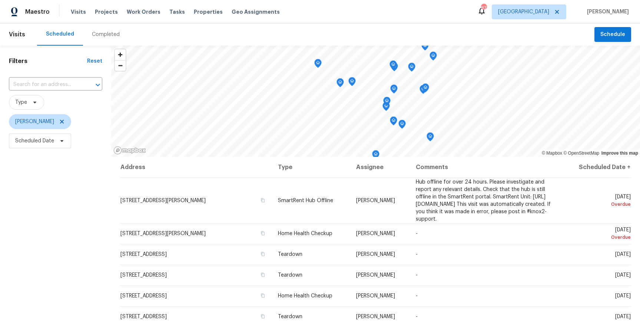
scroll to position [92, 0]
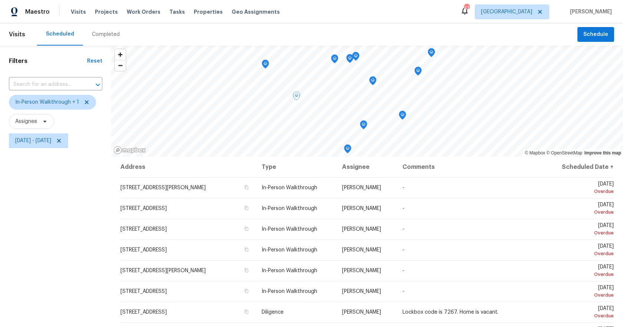
scroll to position [128, 0]
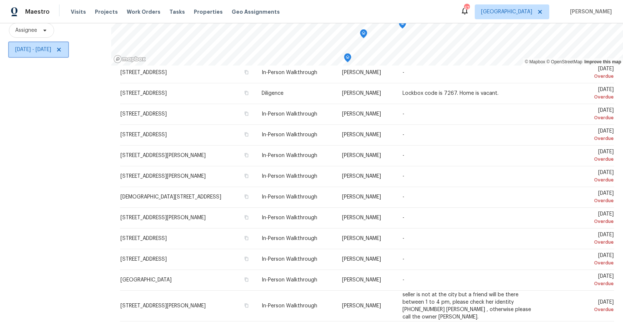
click at [44, 51] on span "Fri, Aug 08 - Fri, Aug 08" at bounding box center [33, 49] width 36 height 7
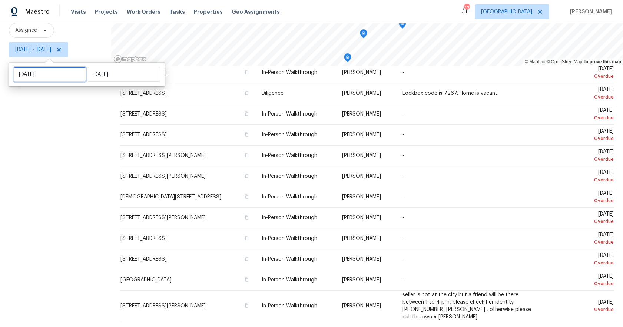
select select "7"
select select "2025"
select select "8"
select select "2025"
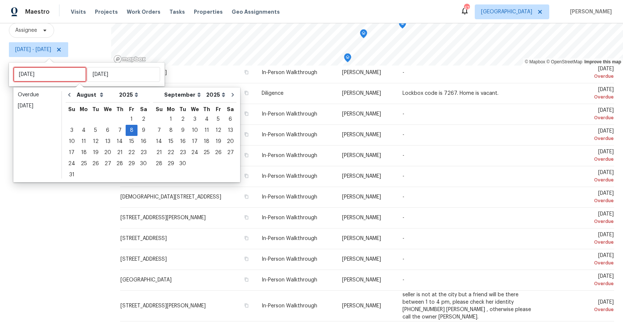
click at [31, 70] on input "Fri, Aug 08" at bounding box center [49, 74] width 73 height 15
type input "Sun, Aug 10"
click at [79, 141] on div "11" at bounding box center [84, 141] width 12 height 10
type input "[DATE]"
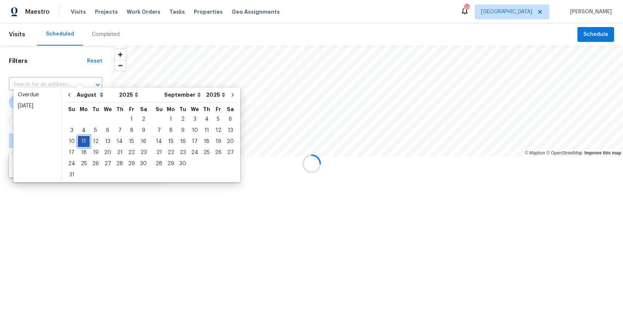
click at [79, 140] on div "11" at bounding box center [84, 141] width 12 height 10
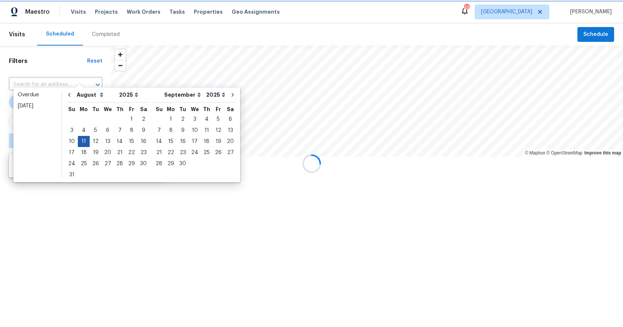
type input "Mon, Aug 11"
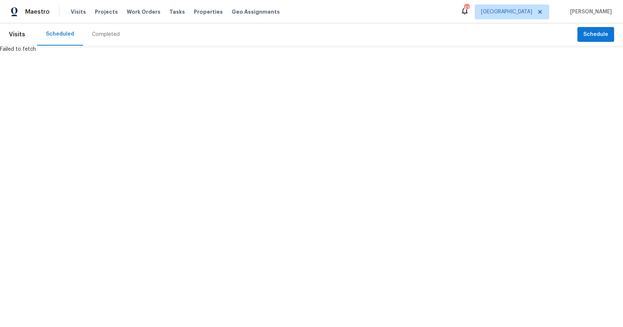
click at [64, 53] on html "Maestro Visits Projects Work Orders Tasks Properties Geo Assignments 47 Atlanta…" at bounding box center [311, 26] width 623 height 53
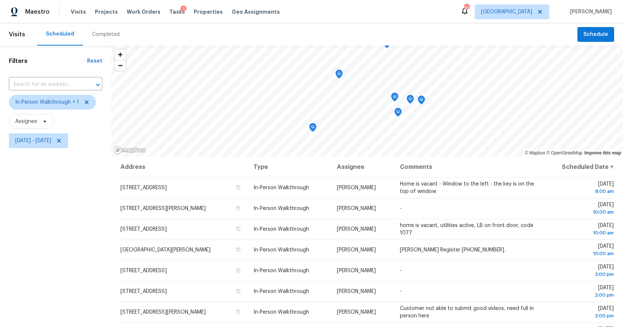
scroll to position [91, 0]
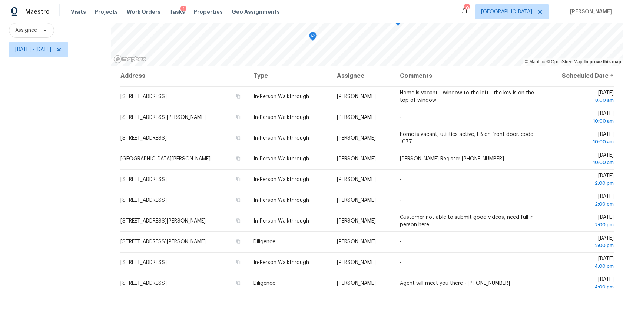
drag, startPoint x: 107, startPoint y: 183, endPoint x: 495, endPoint y: 306, distance: 406.8
click at [495, 306] on div "Filters Reset ​ In-Person Walkthrough + 1 Assignee Mon, Aug 11 - Mon, Aug 11 © …" at bounding box center [311, 140] width 623 height 373
copy div "© Mapbox © OpenStreetMap Improve this map"
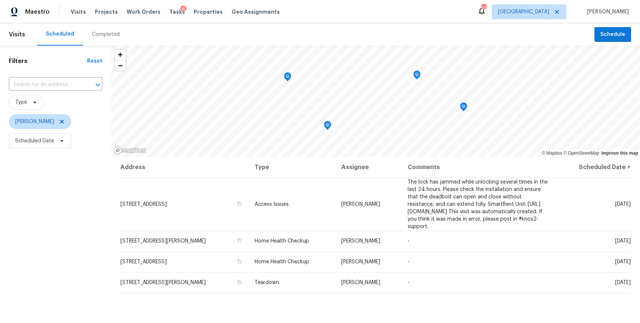
scroll to position [59, 0]
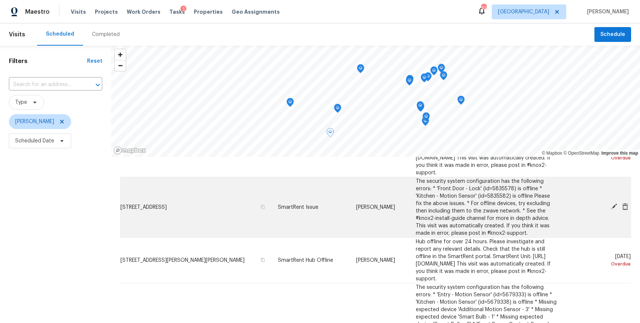
scroll to position [56, 0]
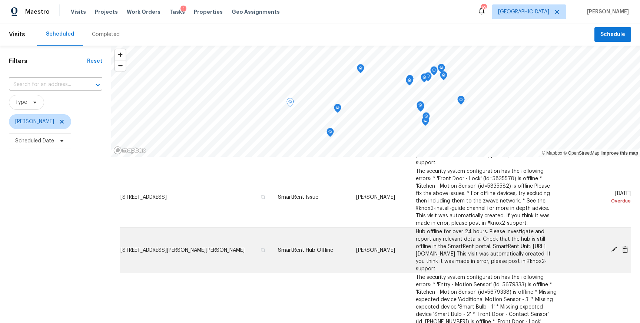
click at [615, 247] on icon at bounding box center [614, 249] width 6 height 6
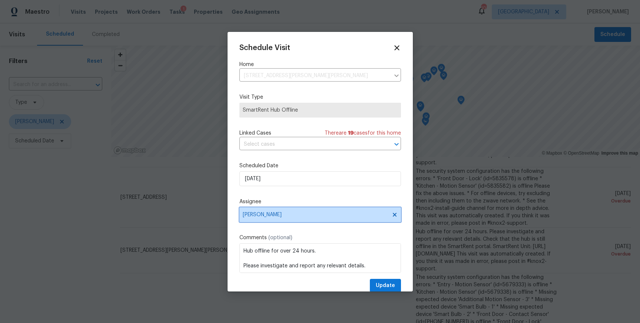
click at [302, 219] on span "[PERSON_NAME]" at bounding box center [320, 214] width 162 height 15
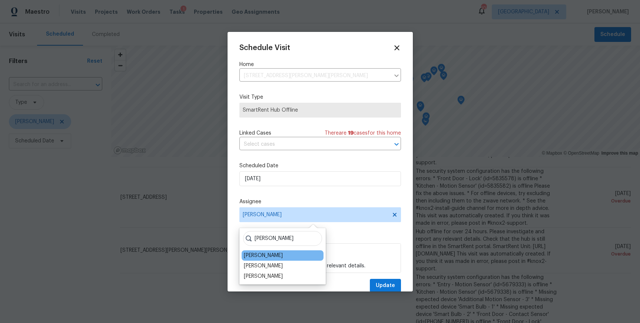
type input "tim"
click at [280, 253] on div "Tim Godfrey" at bounding box center [283, 255] width 82 height 10
click at [275, 254] on div "Tim Godfrey" at bounding box center [283, 255] width 82 height 10
click at [255, 253] on div "Tim Godfrey" at bounding box center [263, 255] width 39 height 7
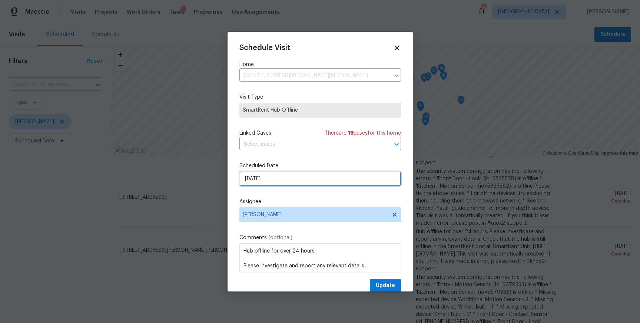
click at [262, 178] on input "8/9/2025" at bounding box center [320, 178] width 162 height 15
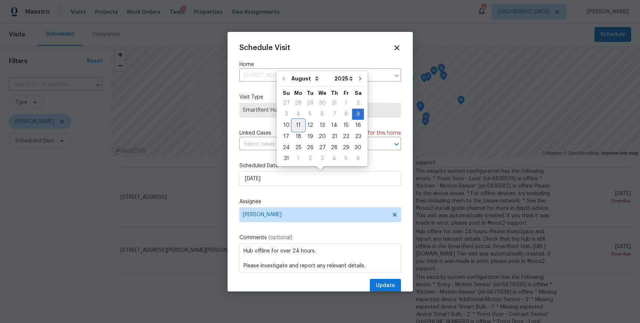
click at [298, 123] on div "11" at bounding box center [298, 125] width 12 height 10
type input "[DATE]"
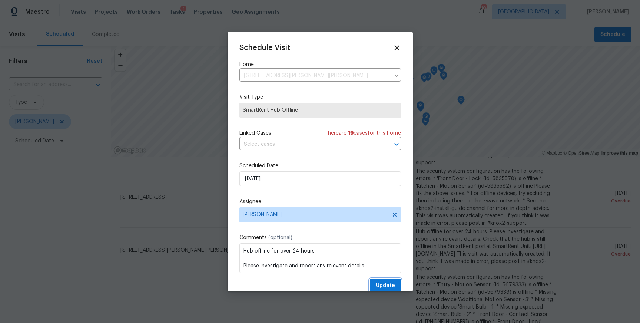
click at [383, 282] on span "Update" at bounding box center [385, 285] width 19 height 9
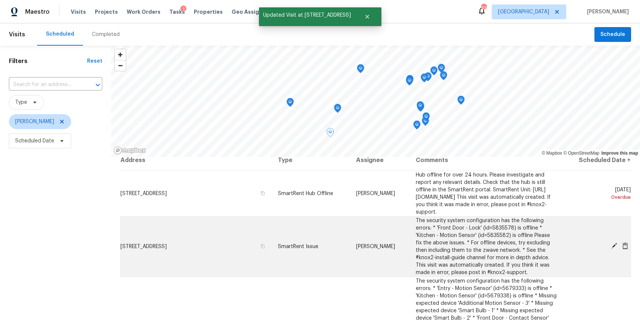
scroll to position [0, 0]
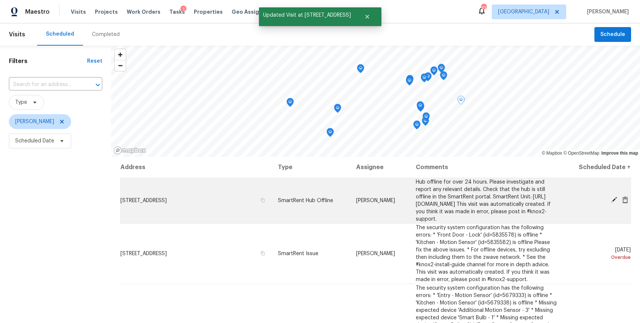
click at [611, 197] on icon at bounding box center [614, 199] width 7 height 7
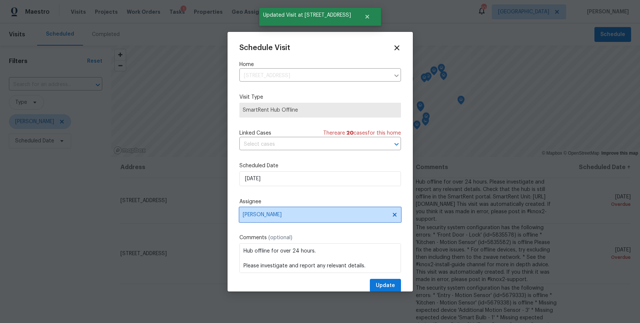
click at [305, 217] on span "[PERSON_NAME]" at bounding box center [315, 215] width 145 height 6
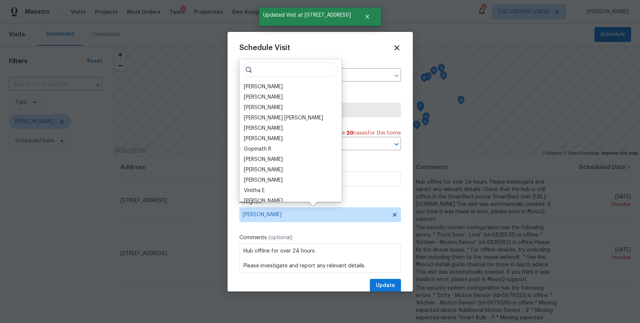
scroll to position [0, 0]
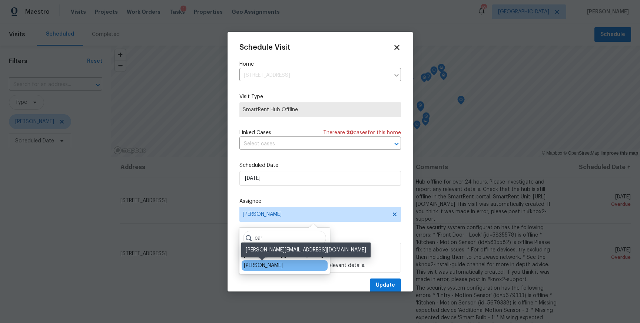
type input "car"
click at [275, 262] on div "[PERSON_NAME]" at bounding box center [263, 265] width 39 height 7
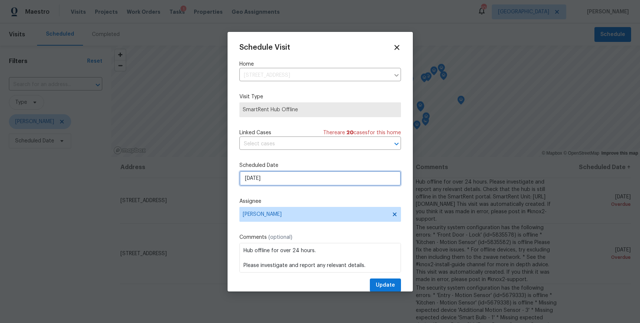
click at [273, 181] on input "8/8/2025" at bounding box center [320, 178] width 162 height 15
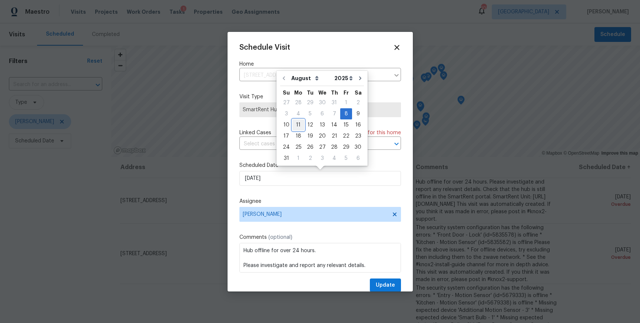
drag, startPoint x: 296, startPoint y: 123, endPoint x: 315, endPoint y: 184, distance: 64.1
click at [296, 123] on div "11" at bounding box center [298, 125] width 12 height 10
type input "[DATE]"
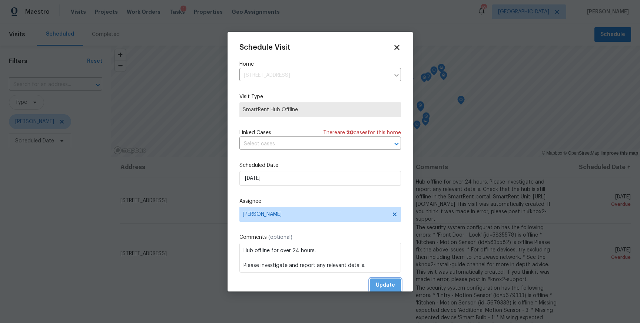
click at [382, 285] on span "Update" at bounding box center [385, 284] width 19 height 9
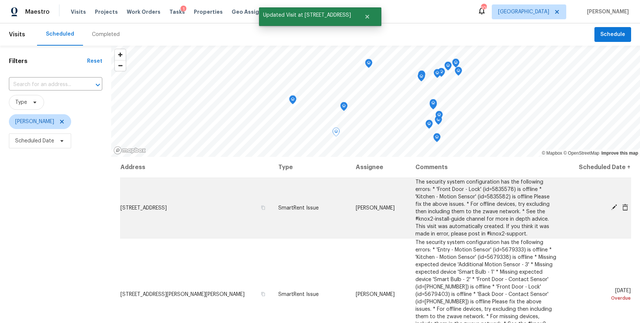
click at [609, 208] on span at bounding box center [613, 207] width 11 height 7
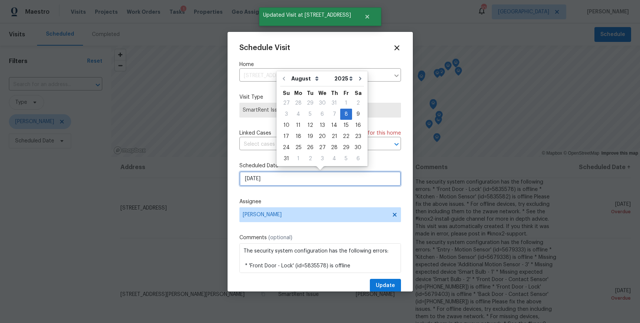
click at [252, 179] on input "8/8/2025" at bounding box center [320, 178] width 162 height 15
drag, startPoint x: 297, startPoint y: 127, endPoint x: 292, endPoint y: 135, distance: 9.9
click at [297, 127] on div "11" at bounding box center [298, 125] width 12 height 10
type input "[DATE]"
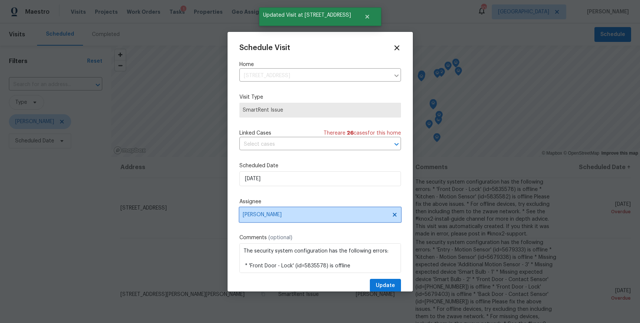
click at [269, 215] on span "[PERSON_NAME]" at bounding box center [315, 215] width 145 height 6
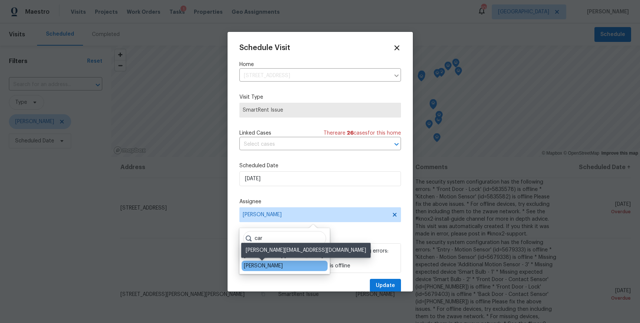
type input "car"
click at [268, 266] on div "[PERSON_NAME]" at bounding box center [263, 265] width 39 height 7
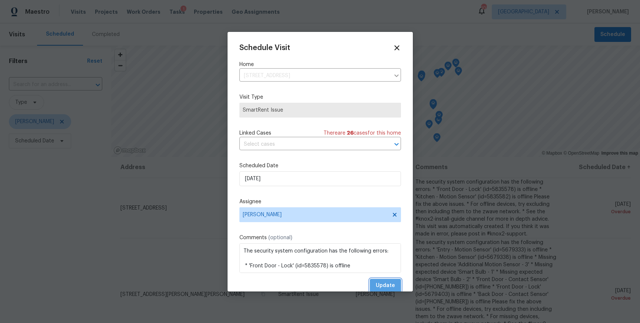
drag, startPoint x: 383, startPoint y: 285, endPoint x: 379, endPoint y: 285, distance: 4.1
click at [383, 285] on span "Update" at bounding box center [385, 285] width 19 height 9
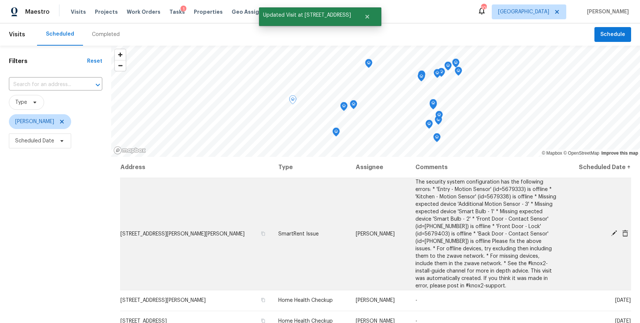
click at [611, 230] on icon at bounding box center [614, 233] width 7 height 7
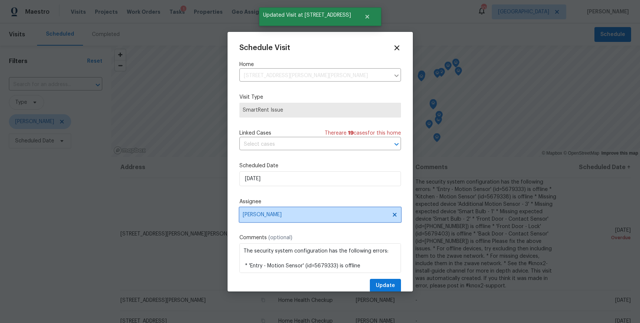
click at [278, 213] on span "[PERSON_NAME]" at bounding box center [315, 215] width 145 height 6
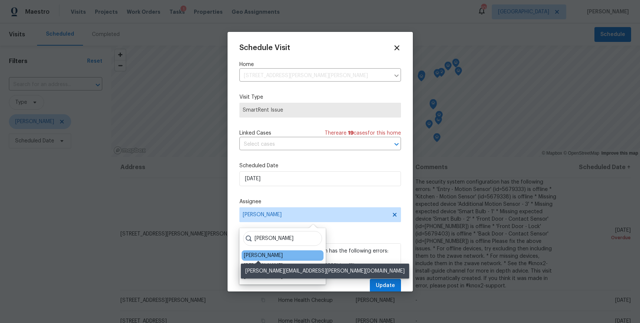
type input "tim"
click at [265, 252] on div "[PERSON_NAME]" at bounding box center [263, 255] width 39 height 7
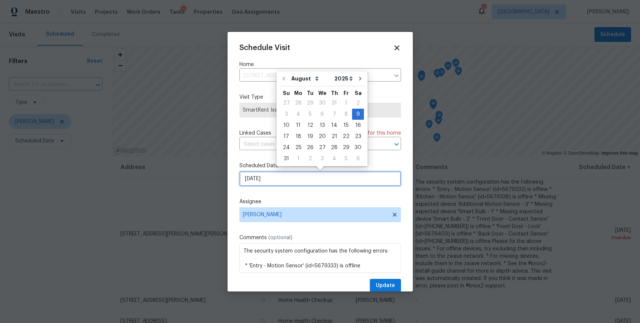
click at [270, 181] on input "8/9/2025" at bounding box center [320, 178] width 162 height 15
click at [297, 126] on div "11" at bounding box center [298, 125] width 12 height 10
type input "[DATE]"
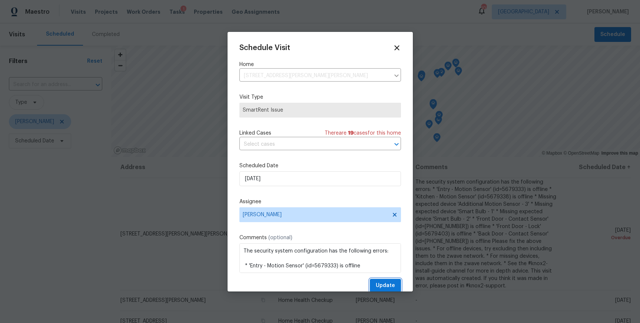
click at [383, 287] on span "Update" at bounding box center [385, 285] width 19 height 9
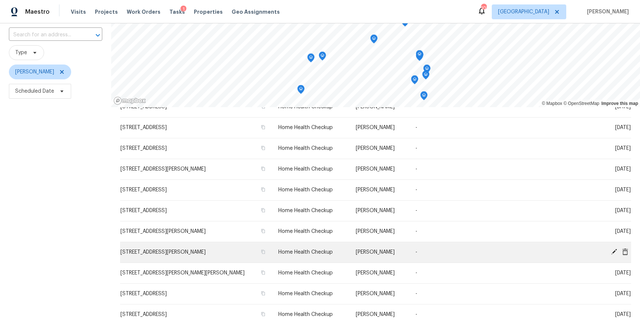
scroll to position [92, 0]
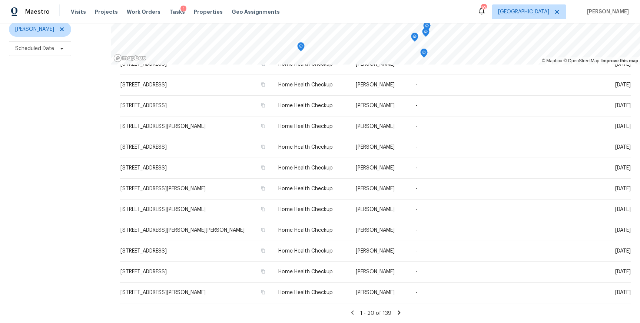
click at [402, 313] on div "1 - 20 of 139" at bounding box center [375, 313] width 511 height 8
click at [398, 313] on icon at bounding box center [399, 312] width 3 height 4
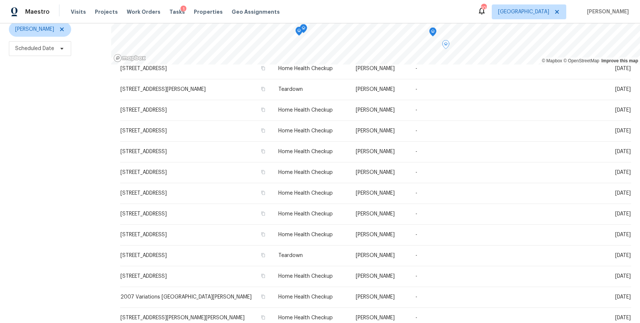
scroll to position [197, 0]
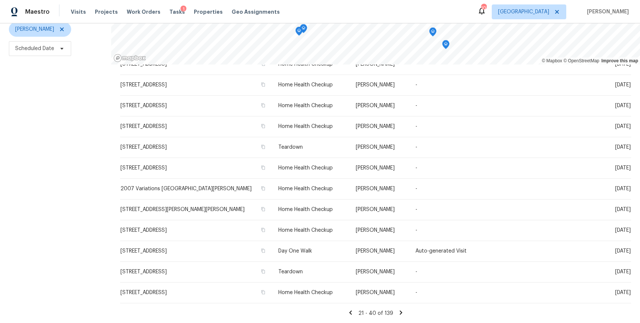
click at [348, 312] on icon at bounding box center [350, 312] width 7 height 7
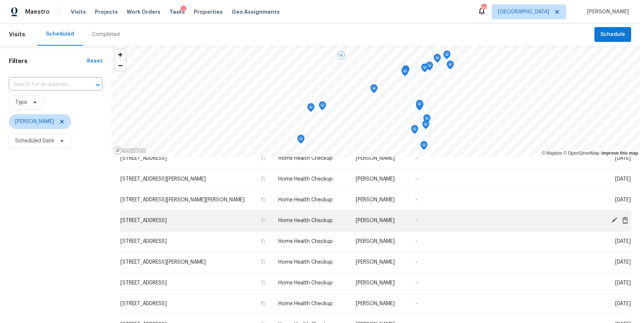
scroll to position [0, 0]
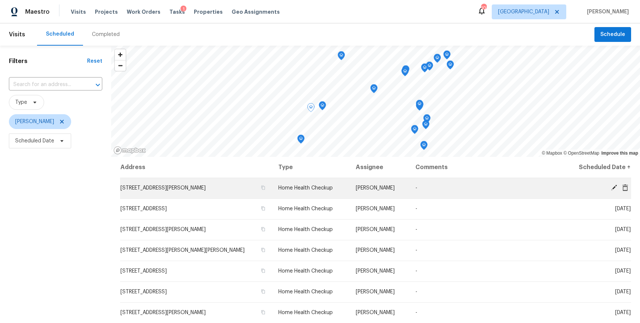
click at [612, 188] on icon at bounding box center [614, 187] width 6 height 6
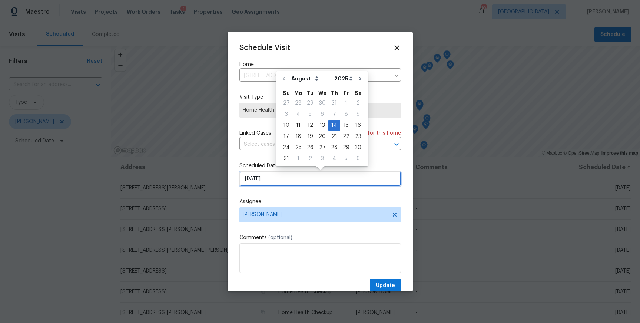
click at [259, 180] on input "[DATE]" at bounding box center [320, 178] width 162 height 15
click at [297, 127] on div "11" at bounding box center [298, 125] width 12 height 10
type input "[DATE]"
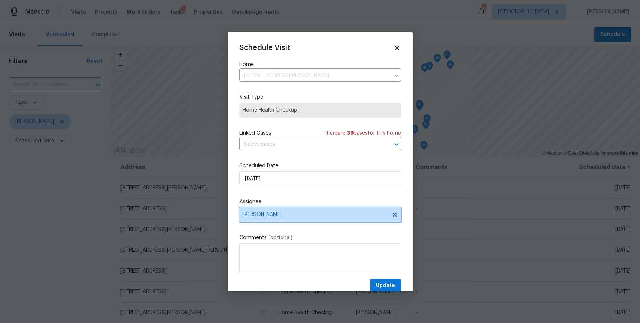
click at [282, 216] on span "[PERSON_NAME]" at bounding box center [315, 215] width 145 height 6
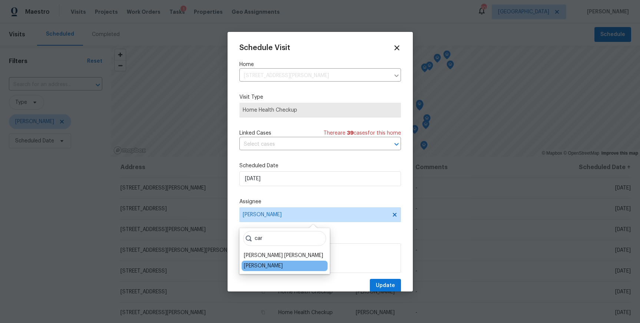
type input "car"
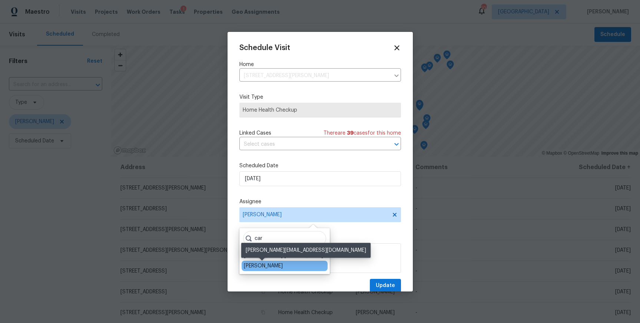
click at [269, 263] on div "[PERSON_NAME]" at bounding box center [263, 265] width 39 height 7
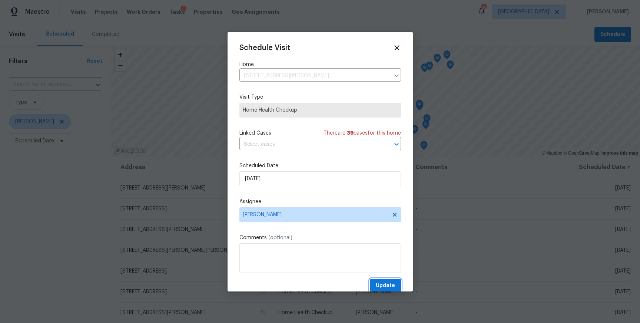
click at [382, 288] on span "Update" at bounding box center [385, 285] width 19 height 9
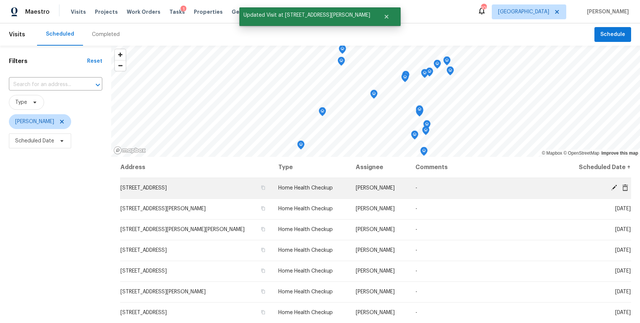
click at [611, 185] on icon at bounding box center [614, 187] width 7 height 7
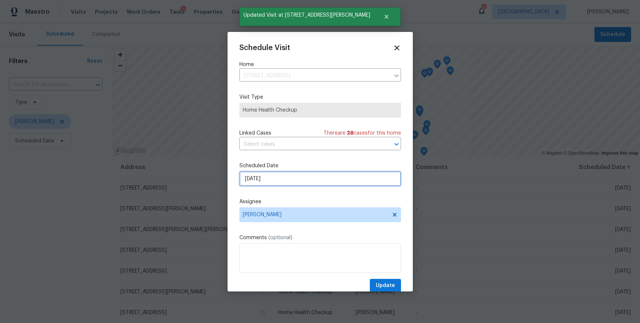
click at [262, 176] on input "[DATE]" at bounding box center [320, 178] width 162 height 15
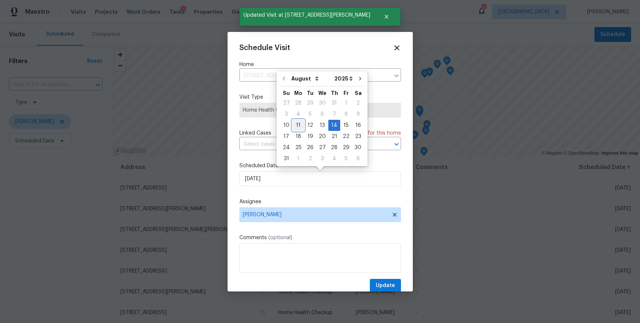
drag, startPoint x: 297, startPoint y: 122, endPoint x: 288, endPoint y: 213, distance: 91.2
click at [297, 122] on div "11" at bounding box center [298, 125] width 12 height 10
type input "[DATE]"
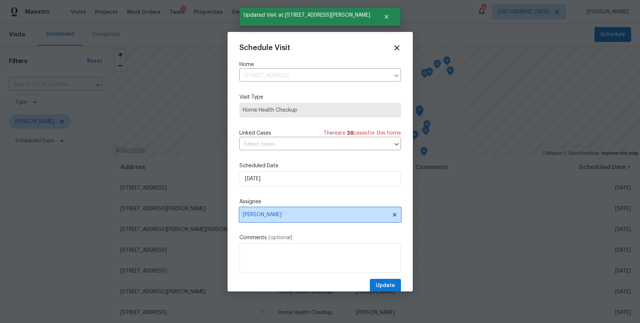
click at [288, 213] on span "[PERSON_NAME]" at bounding box center [315, 215] width 145 height 6
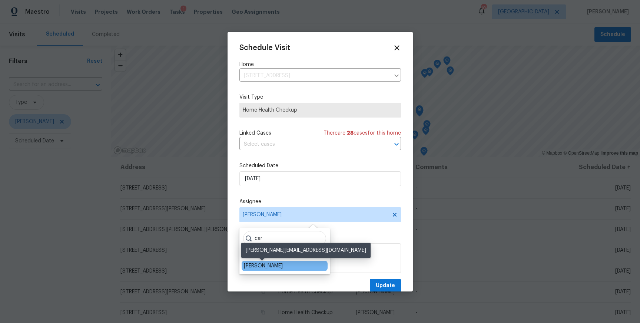
type input "car"
click at [271, 263] on div "[PERSON_NAME]" at bounding box center [263, 265] width 39 height 7
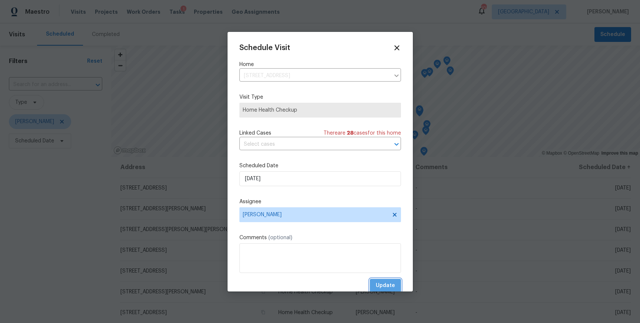
drag, startPoint x: 390, startPoint y: 285, endPoint x: 377, endPoint y: 285, distance: 13.0
click at [390, 285] on span "Update" at bounding box center [385, 285] width 19 height 9
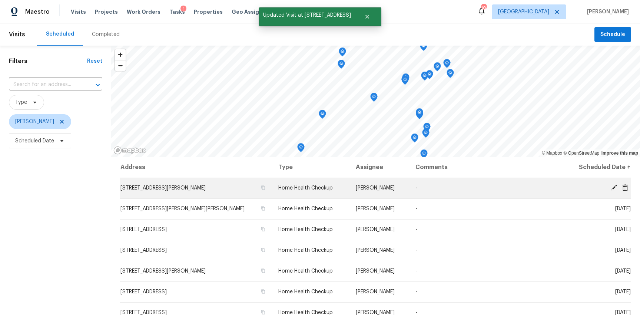
click at [611, 187] on icon at bounding box center [614, 187] width 7 height 7
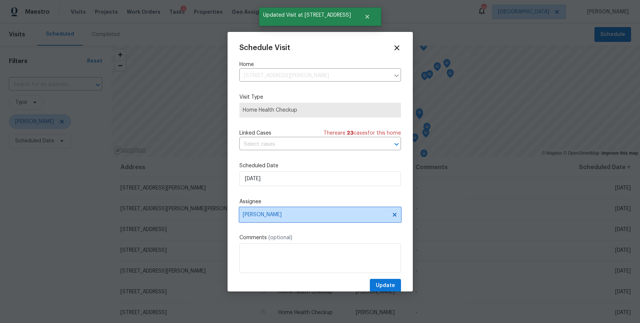
click at [260, 215] on span "[PERSON_NAME]" at bounding box center [315, 215] width 145 height 6
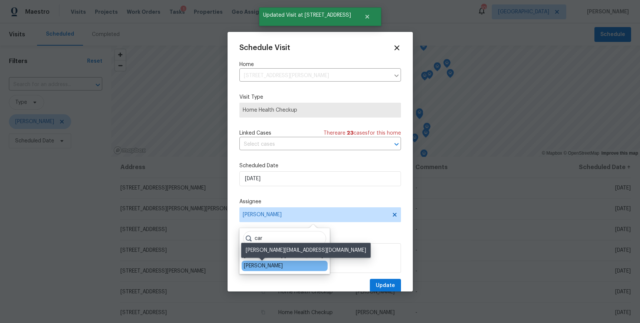
type input "car"
click at [248, 263] on div "[PERSON_NAME]" at bounding box center [263, 265] width 39 height 7
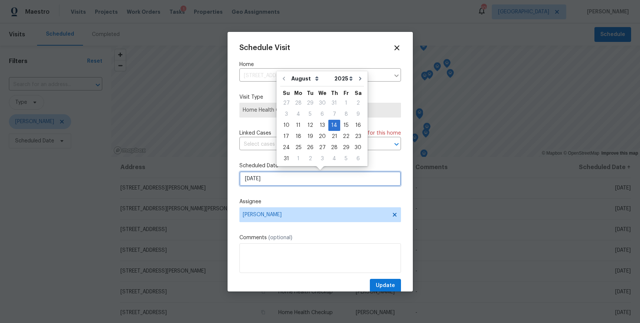
click at [266, 179] on input "[DATE]" at bounding box center [320, 178] width 162 height 15
click at [299, 122] on div "11" at bounding box center [298, 125] width 12 height 10
type input "[DATE]"
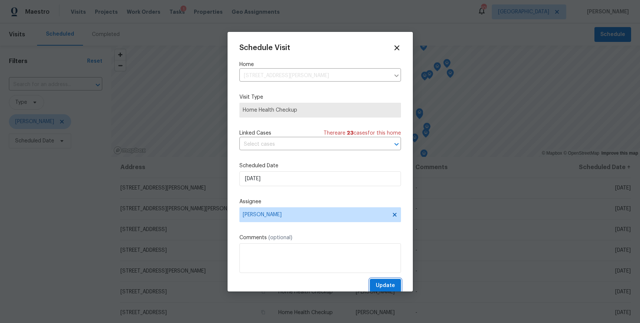
click at [384, 283] on span "Update" at bounding box center [385, 285] width 19 height 9
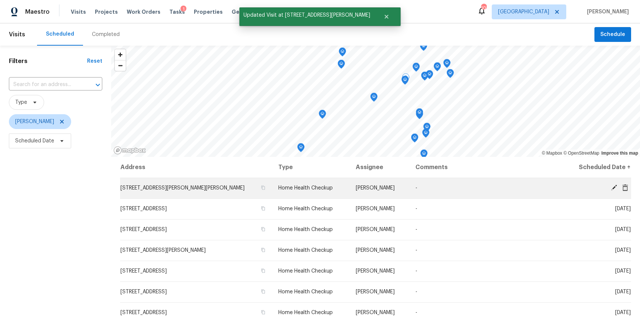
click at [611, 184] on icon at bounding box center [614, 187] width 7 height 7
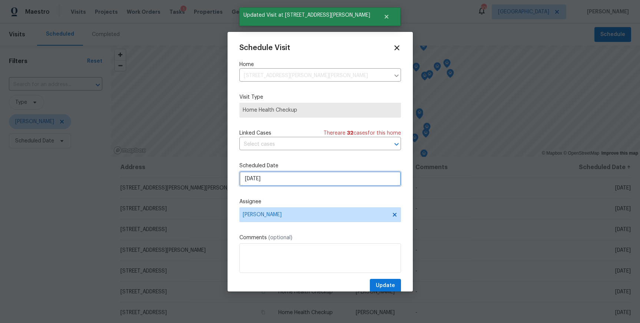
click at [260, 180] on input "[DATE]" at bounding box center [320, 178] width 162 height 15
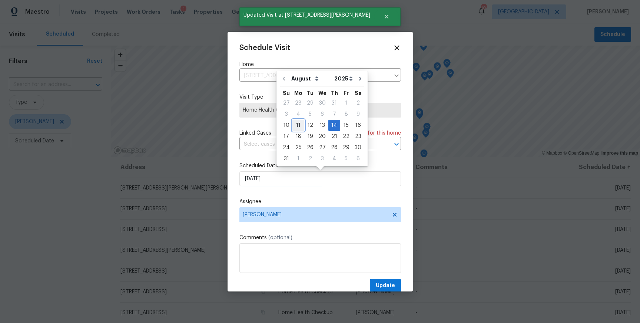
click at [300, 121] on div "11" at bounding box center [298, 125] width 12 height 10
type input "[DATE]"
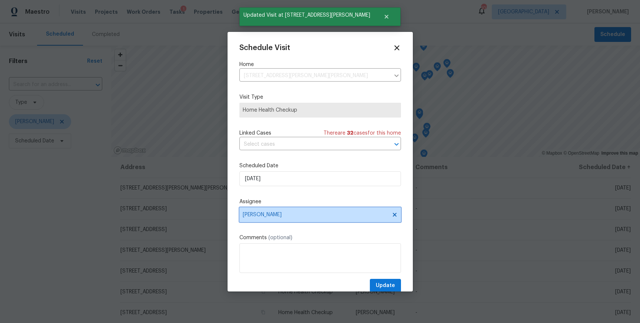
click at [295, 219] on span "[PERSON_NAME]" at bounding box center [320, 214] width 162 height 15
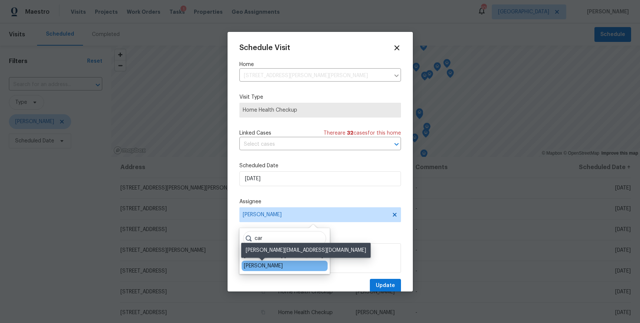
type input "car"
drag, startPoint x: 272, startPoint y: 269, endPoint x: 277, endPoint y: 269, distance: 5.2
click at [272, 269] on div "[PERSON_NAME]" at bounding box center [263, 265] width 39 height 7
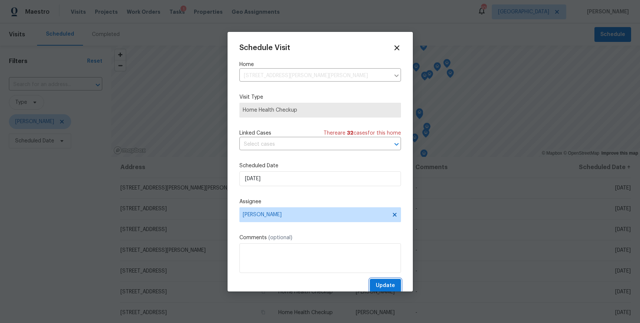
click at [388, 287] on span "Update" at bounding box center [385, 285] width 19 height 9
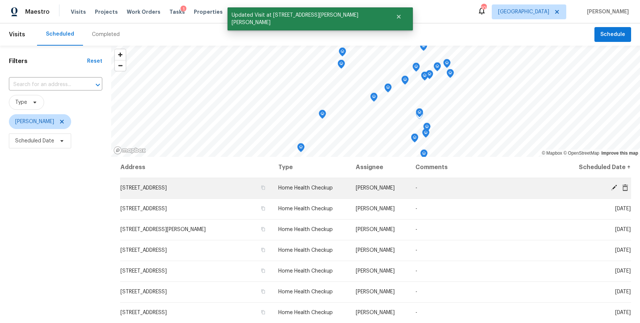
click at [609, 185] on span at bounding box center [613, 187] width 11 height 7
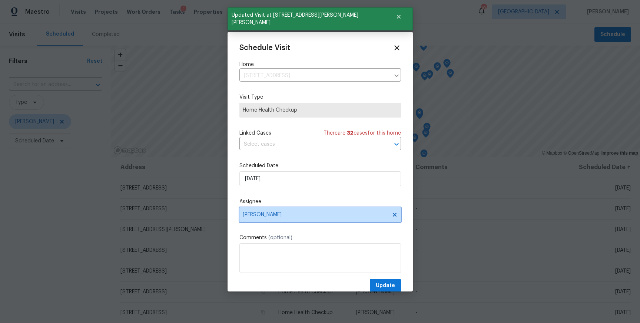
click at [287, 220] on span "[PERSON_NAME]" at bounding box center [320, 214] width 162 height 15
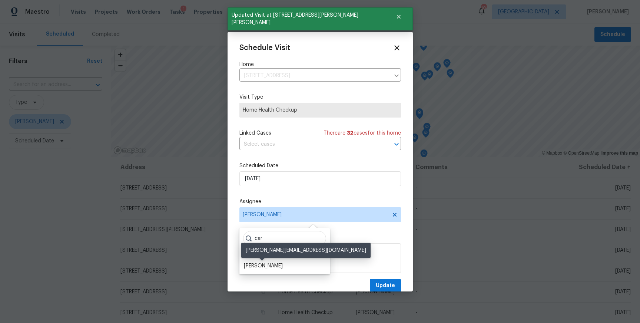
type input "car"
click at [263, 267] on div "[PERSON_NAME]" at bounding box center [263, 265] width 39 height 7
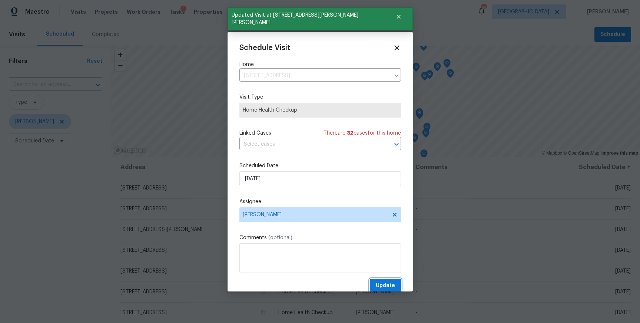
drag, startPoint x: 380, startPoint y: 285, endPoint x: 373, endPoint y: 285, distance: 7.4
click at [380, 285] on span "Update" at bounding box center [385, 285] width 19 height 9
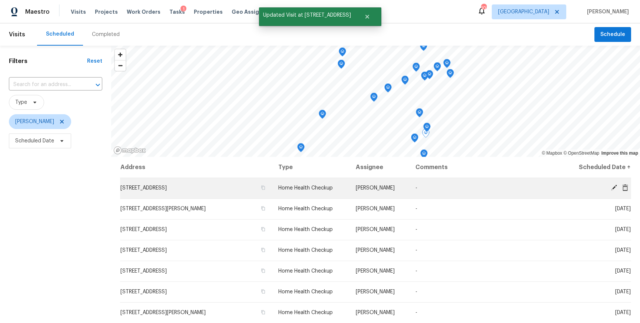
click at [613, 187] on icon at bounding box center [614, 187] width 6 height 6
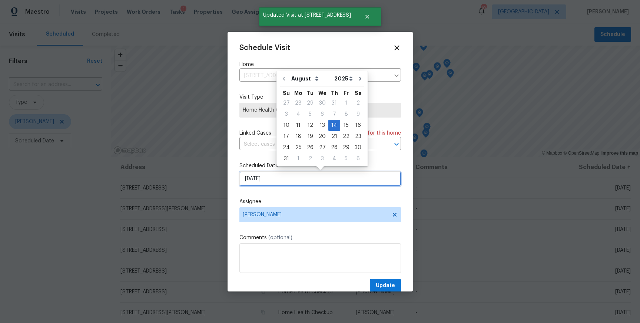
click at [303, 182] on input "[DATE]" at bounding box center [320, 178] width 162 height 15
click at [298, 123] on div "11" at bounding box center [298, 125] width 12 height 10
type input "[DATE]"
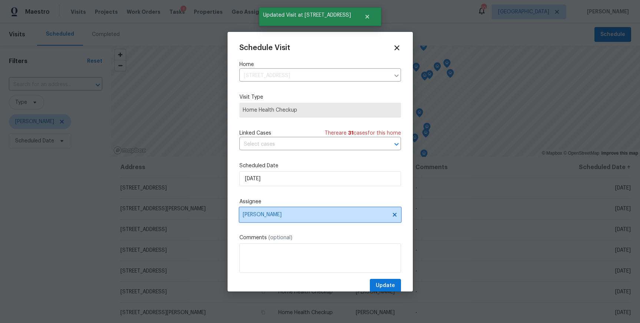
click at [285, 217] on span "[PERSON_NAME]" at bounding box center [315, 215] width 145 height 6
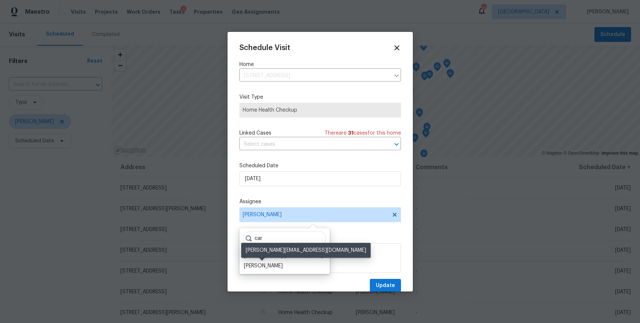
type input "car"
click at [275, 268] on div "[PERSON_NAME]" at bounding box center [263, 265] width 39 height 7
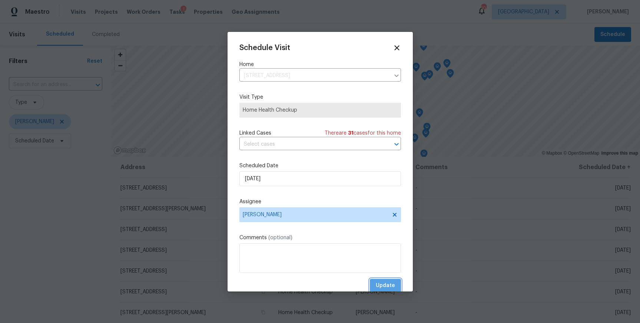
drag, startPoint x: 388, startPoint y: 286, endPoint x: 376, endPoint y: 286, distance: 12.6
click at [388, 286] on span "Update" at bounding box center [385, 285] width 19 height 9
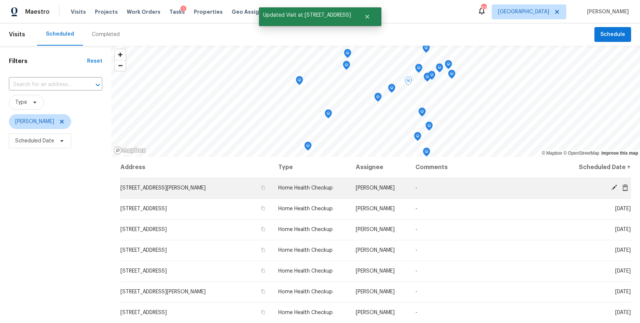
click at [611, 186] on icon at bounding box center [614, 187] width 7 height 7
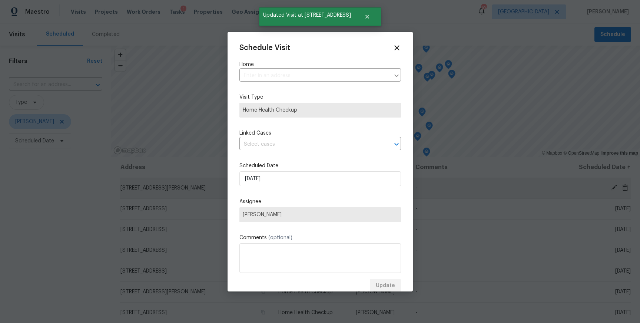
type input "[STREET_ADDRESS][PERSON_NAME]"
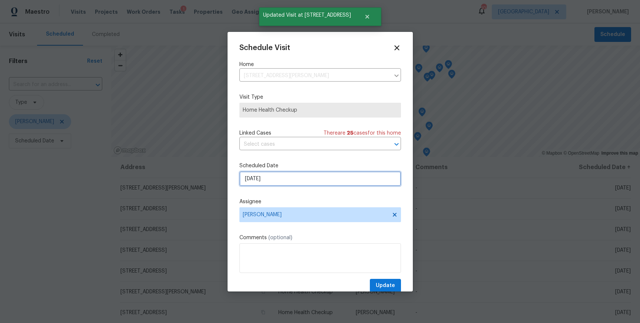
click at [278, 179] on input "[DATE]" at bounding box center [320, 178] width 162 height 15
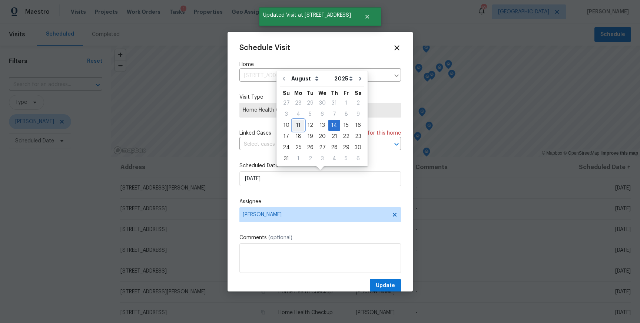
drag, startPoint x: 298, startPoint y: 124, endPoint x: 304, endPoint y: 136, distance: 13.6
click at [298, 124] on div "11" at bounding box center [298, 125] width 12 height 10
type input "[DATE]"
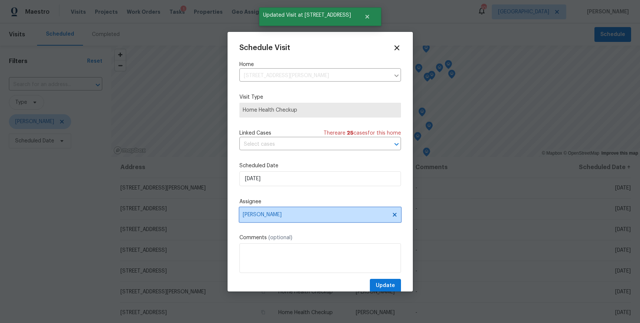
click at [316, 213] on span "[PERSON_NAME]" at bounding box center [315, 215] width 145 height 6
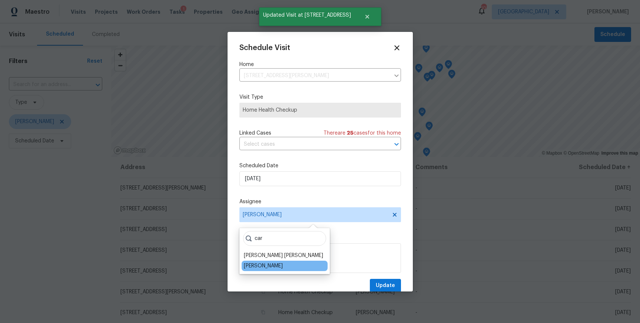
type input "car"
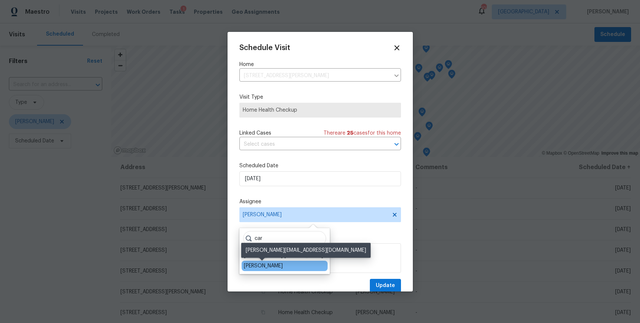
click at [271, 263] on div "[PERSON_NAME]" at bounding box center [263, 265] width 39 height 7
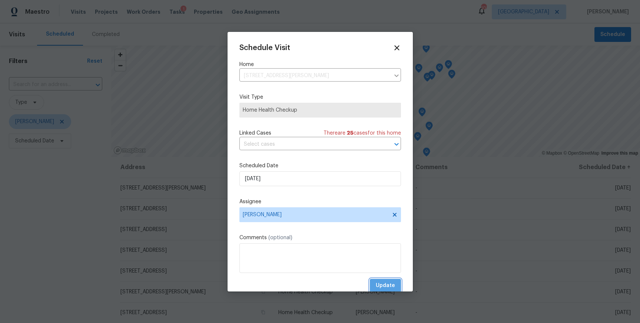
drag, startPoint x: 390, startPoint y: 284, endPoint x: 379, endPoint y: 284, distance: 11.1
click at [390, 284] on span "Update" at bounding box center [385, 285] width 19 height 9
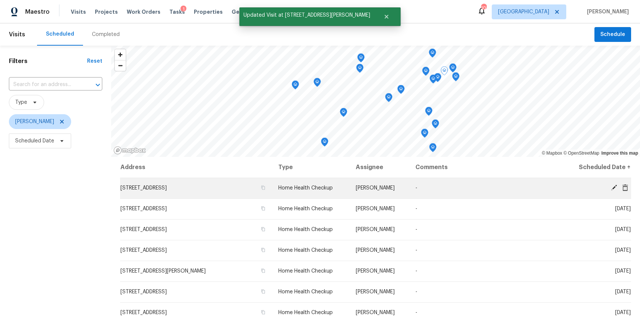
click at [613, 186] on icon at bounding box center [614, 187] width 7 height 7
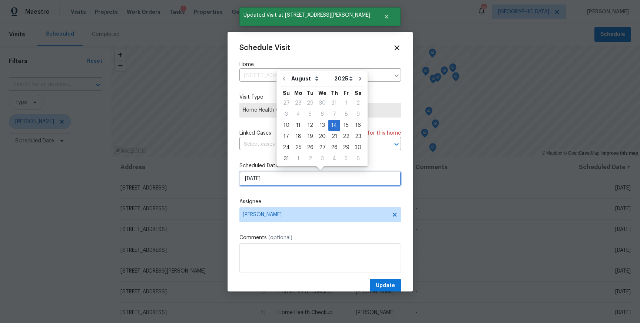
click at [268, 178] on input "[DATE]" at bounding box center [320, 178] width 162 height 15
click at [297, 125] on div "11" at bounding box center [298, 125] width 12 height 10
type input "[DATE]"
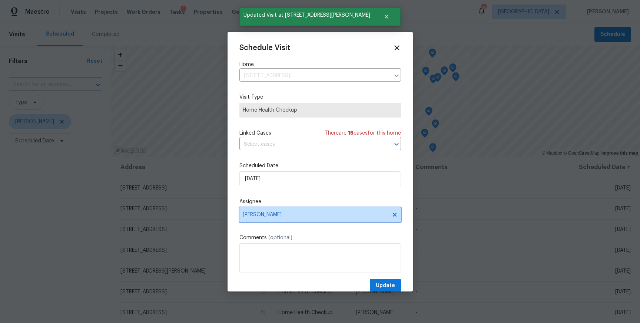
click at [283, 220] on span "[PERSON_NAME]" at bounding box center [320, 214] width 162 height 15
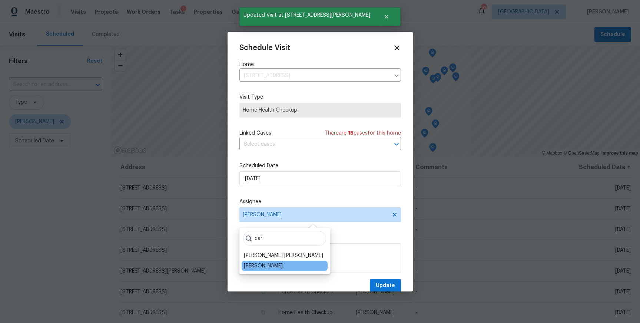
type input "car"
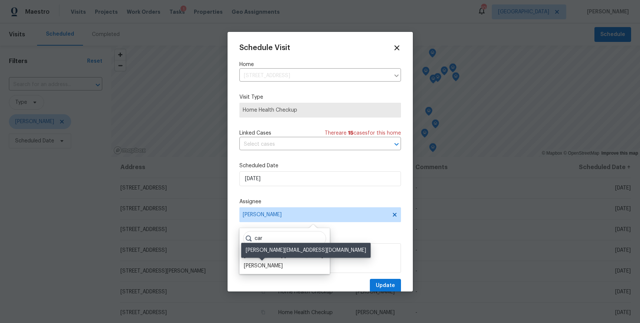
click at [269, 265] on div "[PERSON_NAME]" at bounding box center [263, 265] width 39 height 7
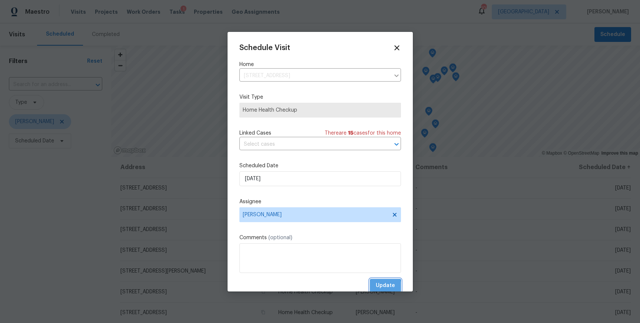
click at [376, 287] on button "Update" at bounding box center [385, 286] width 31 height 14
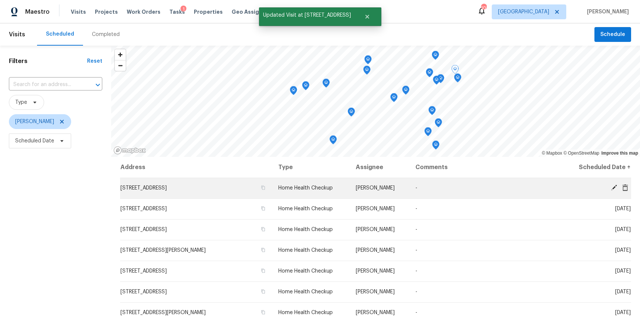
click at [612, 184] on icon at bounding box center [614, 187] width 7 height 7
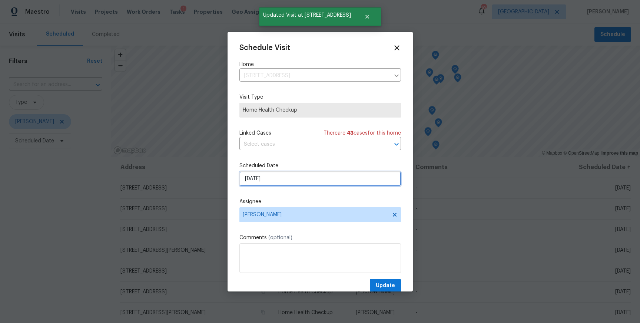
click at [260, 175] on input "[DATE]" at bounding box center [320, 178] width 162 height 15
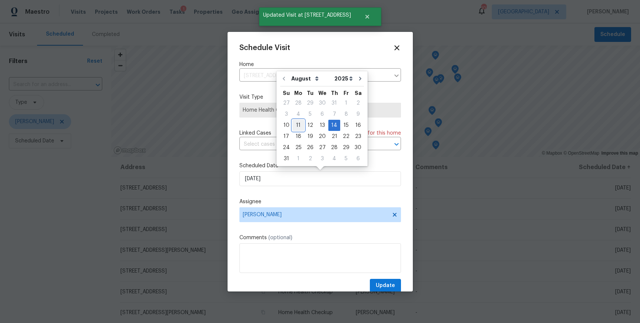
click at [299, 123] on div "11" at bounding box center [298, 125] width 12 height 10
type input "[DATE]"
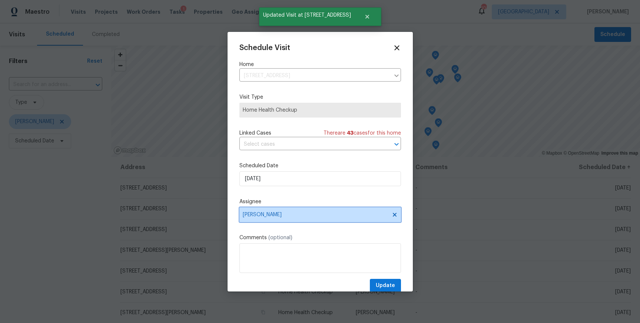
click at [293, 217] on span "[PERSON_NAME]" at bounding box center [315, 215] width 145 height 6
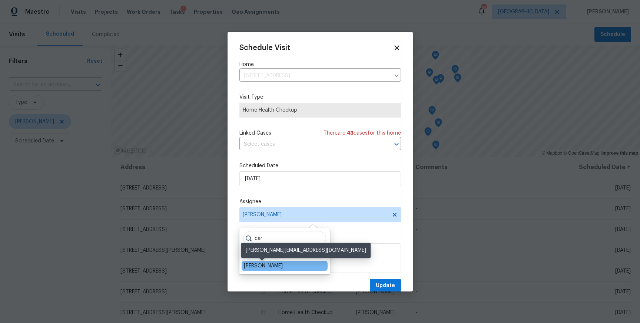
type input "car"
click at [255, 266] on div "[PERSON_NAME]" at bounding box center [263, 265] width 39 height 7
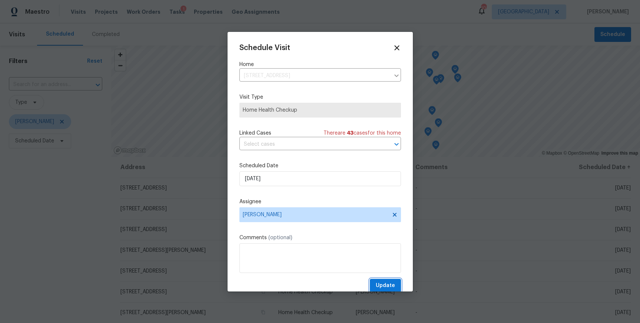
click at [384, 288] on span "Update" at bounding box center [385, 285] width 19 height 9
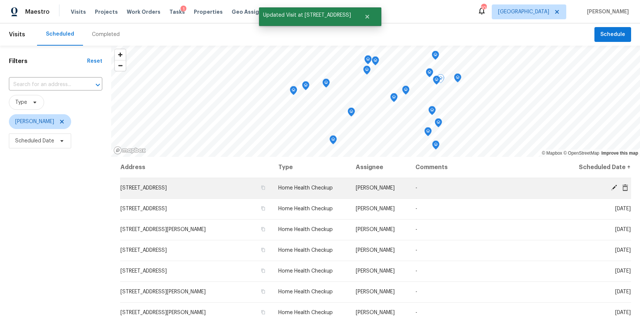
click at [612, 185] on icon at bounding box center [614, 187] width 7 height 7
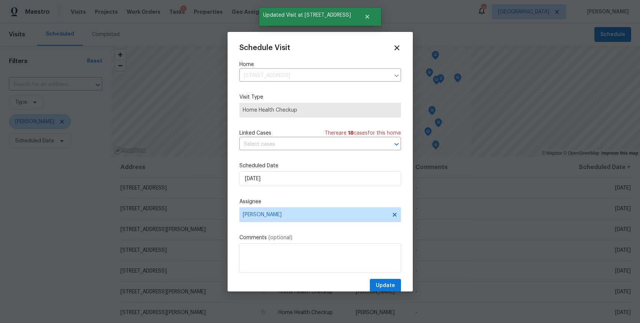
click at [273, 222] on div "Schedule Visit Home 6090 Wintergreen Rd, Norcross, GA 30093 ​ Visit Type Home H…" at bounding box center [320, 168] width 162 height 249
click at [273, 220] on span "[PERSON_NAME]" at bounding box center [320, 214] width 162 height 15
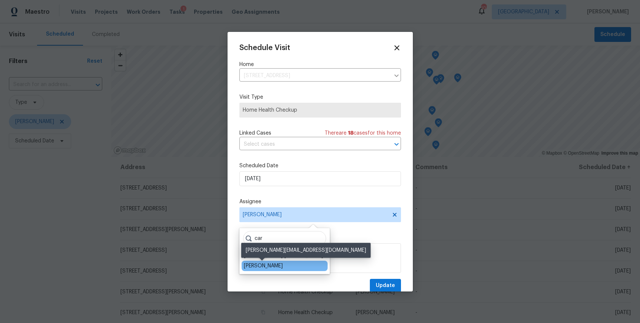
type input "car"
drag, startPoint x: 255, startPoint y: 267, endPoint x: 255, endPoint y: 263, distance: 3.7
click at [255, 267] on div "[PERSON_NAME]" at bounding box center [263, 265] width 39 height 7
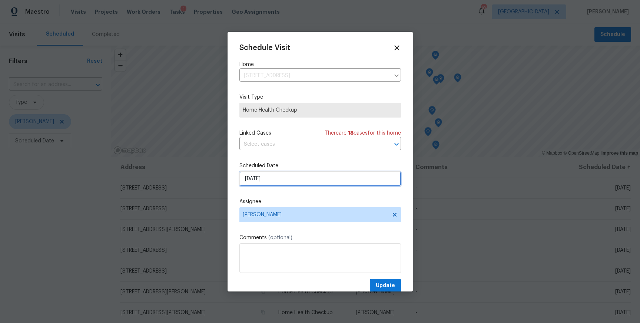
click at [263, 182] on input "[DATE]" at bounding box center [320, 178] width 162 height 15
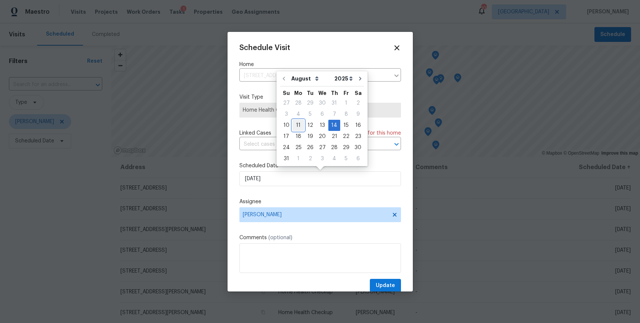
click at [297, 126] on div "11" at bounding box center [298, 125] width 12 height 10
type input "[DATE]"
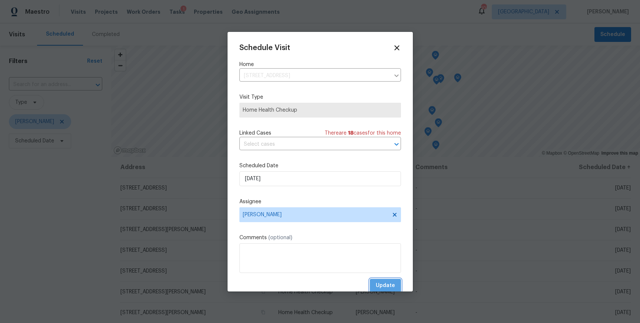
click at [389, 283] on span "Update" at bounding box center [385, 285] width 19 height 9
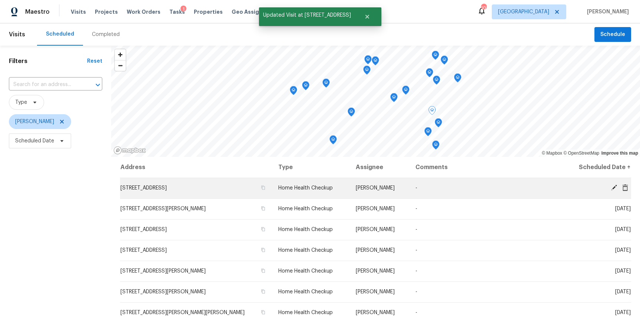
click at [612, 187] on icon at bounding box center [614, 187] width 7 height 7
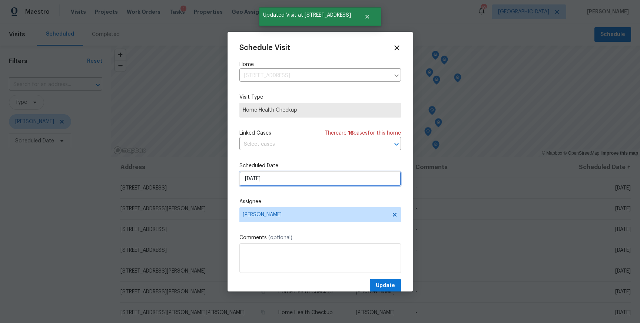
click at [248, 176] on input "[DATE]" at bounding box center [320, 178] width 162 height 15
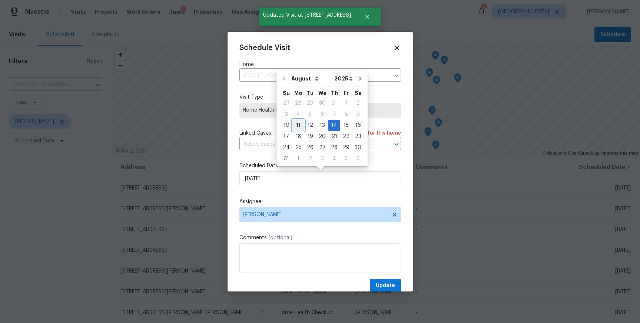
click at [296, 122] on div "11" at bounding box center [298, 125] width 12 height 10
type input "[DATE]"
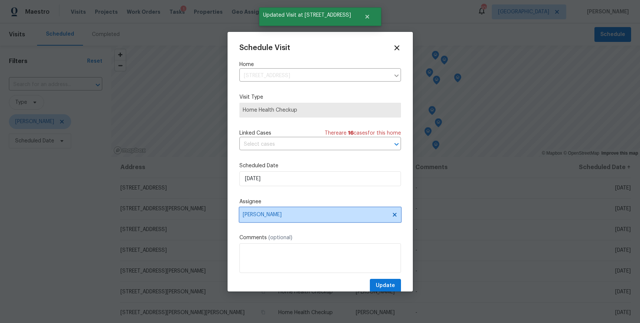
click at [276, 219] on span "[PERSON_NAME]" at bounding box center [320, 214] width 162 height 15
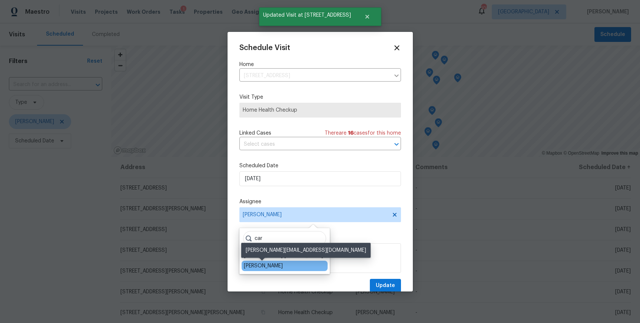
type input "car"
click at [256, 262] on div "[PERSON_NAME]" at bounding box center [263, 265] width 39 height 7
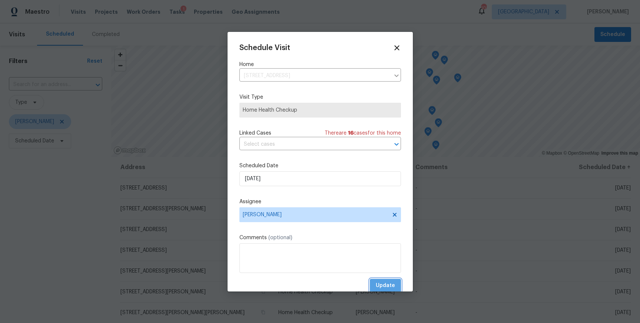
click at [392, 290] on span "Update" at bounding box center [385, 285] width 19 height 9
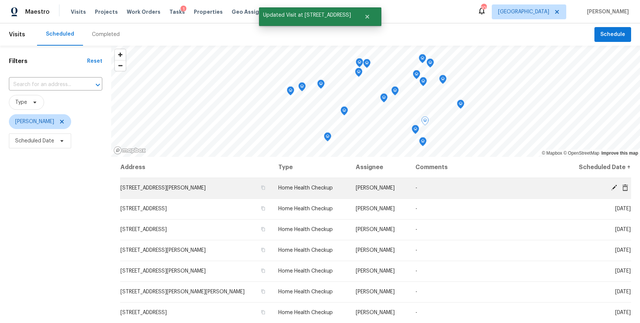
click at [611, 185] on icon at bounding box center [614, 187] width 7 height 7
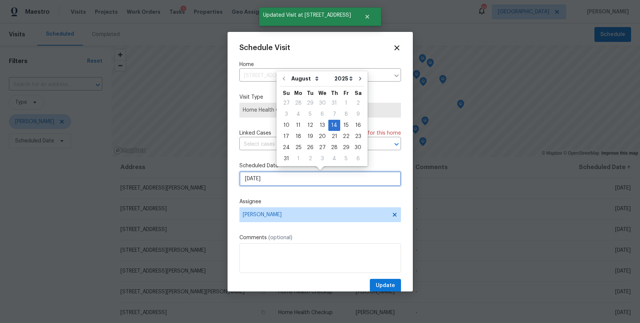
click at [270, 181] on input "[DATE]" at bounding box center [320, 178] width 162 height 15
click at [297, 126] on div "11" at bounding box center [298, 125] width 12 height 10
type input "[DATE]"
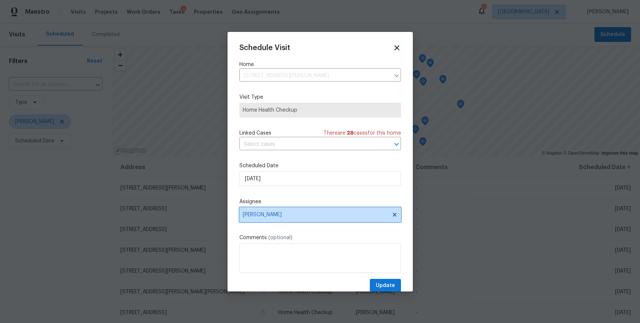
click at [277, 211] on span "[PERSON_NAME]" at bounding box center [320, 214] width 162 height 15
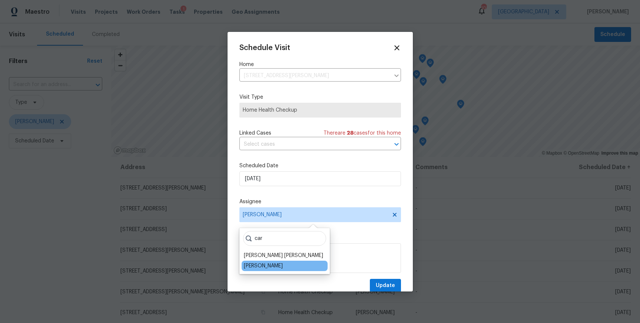
type input "car"
click at [261, 263] on div "[PERSON_NAME]" at bounding box center [263, 265] width 39 height 7
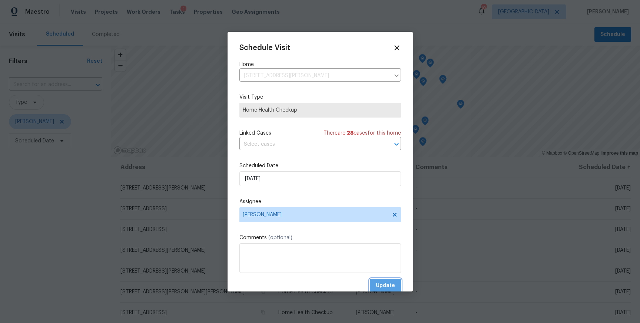
drag, startPoint x: 385, startPoint y: 285, endPoint x: 378, endPoint y: 285, distance: 7.4
click at [385, 285] on span "Update" at bounding box center [385, 285] width 19 height 9
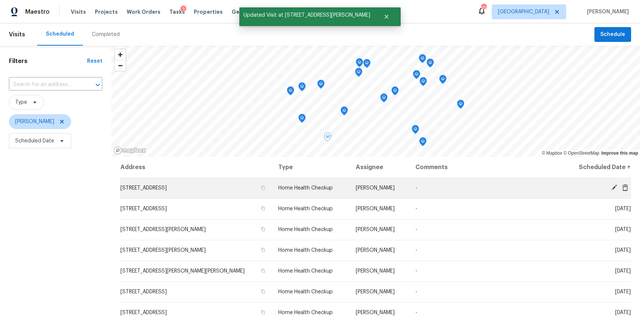
click at [611, 189] on icon at bounding box center [614, 187] width 7 height 7
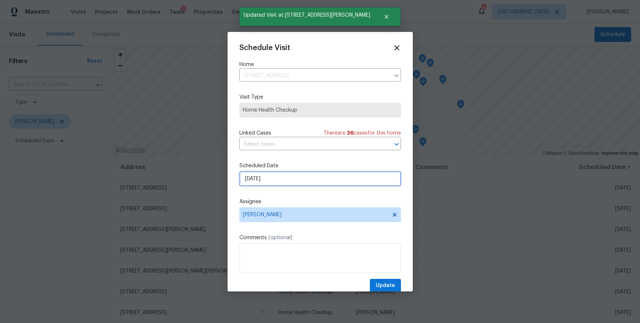
click at [297, 180] on input "[DATE]" at bounding box center [320, 178] width 162 height 15
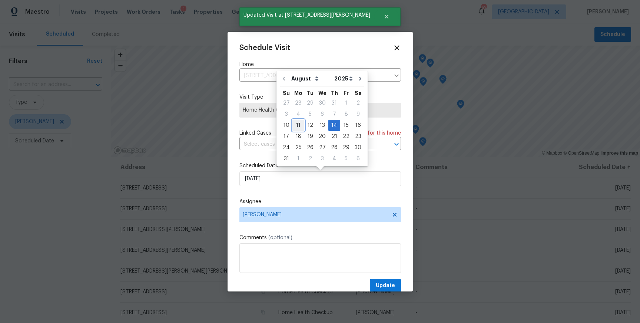
drag, startPoint x: 299, startPoint y: 123, endPoint x: 297, endPoint y: 164, distance: 41.2
click at [299, 123] on div "11" at bounding box center [298, 125] width 12 height 10
type input "[DATE]"
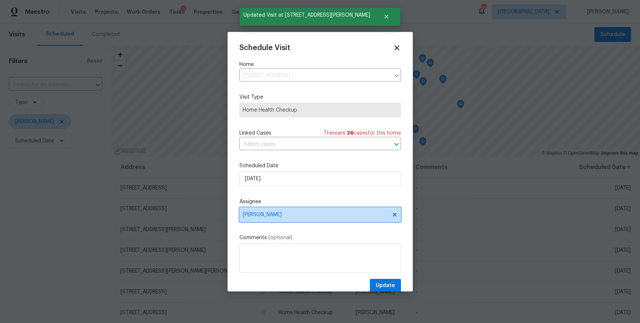
click at [284, 214] on span "[PERSON_NAME]" at bounding box center [315, 215] width 145 height 6
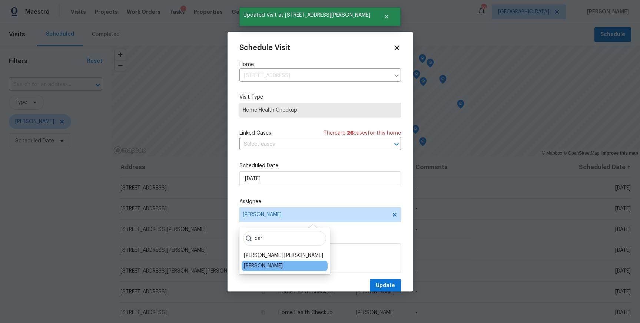
type input "car"
drag, startPoint x: 275, startPoint y: 261, endPoint x: 287, endPoint y: 264, distance: 13.0
click at [275, 261] on div "[PERSON_NAME]" at bounding box center [285, 265] width 86 height 10
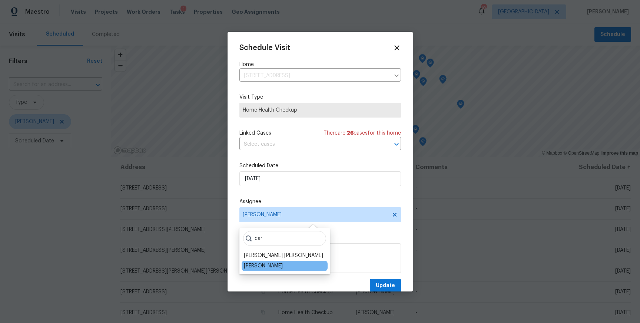
click at [260, 264] on div "[PERSON_NAME]" at bounding box center [263, 265] width 39 height 7
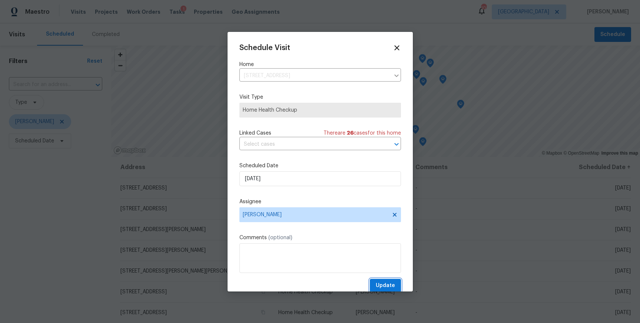
click at [386, 286] on span "Update" at bounding box center [385, 285] width 19 height 9
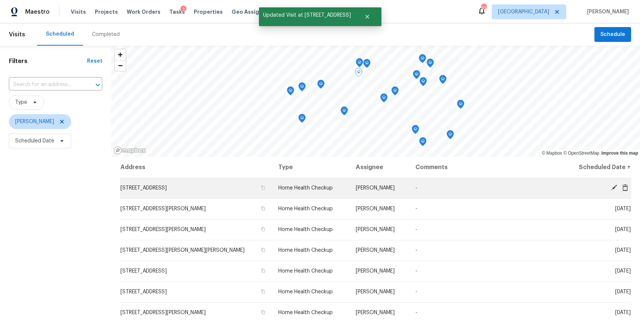
click at [611, 184] on icon at bounding box center [614, 187] width 7 height 7
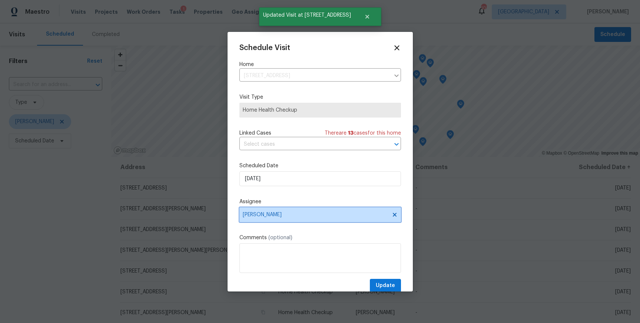
click at [289, 213] on span "[PERSON_NAME]" at bounding box center [315, 215] width 145 height 6
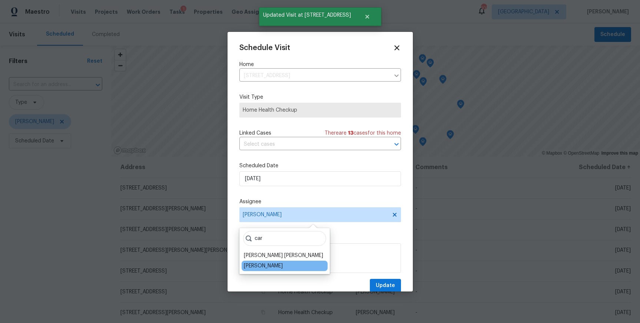
type input "car"
drag, startPoint x: 261, startPoint y: 265, endPoint x: 288, endPoint y: 270, distance: 27.5
click at [260, 265] on div "[PERSON_NAME]" at bounding box center [263, 265] width 39 height 7
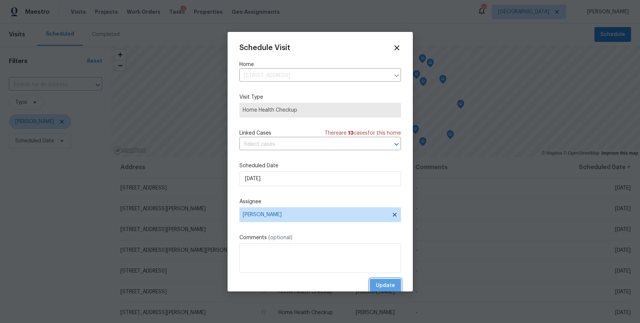
click at [376, 283] on button "Update" at bounding box center [385, 286] width 31 height 14
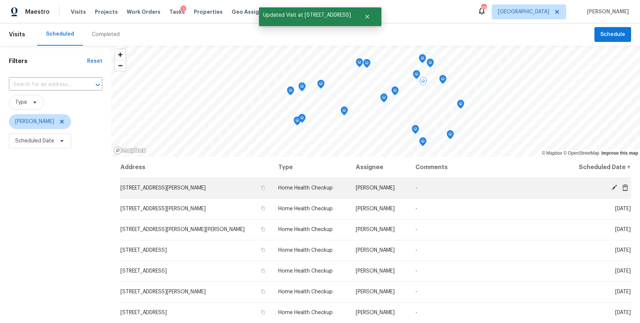
click at [614, 184] on icon at bounding box center [614, 187] width 7 height 7
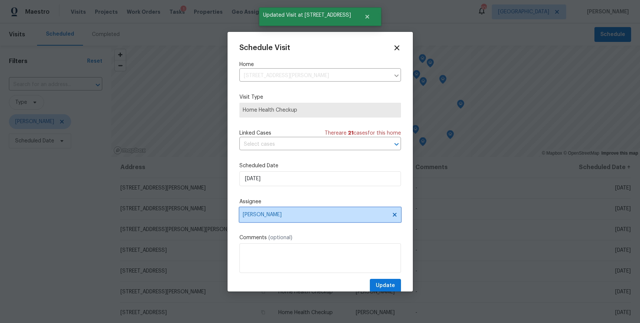
click at [267, 212] on span "[PERSON_NAME]" at bounding box center [315, 215] width 145 height 6
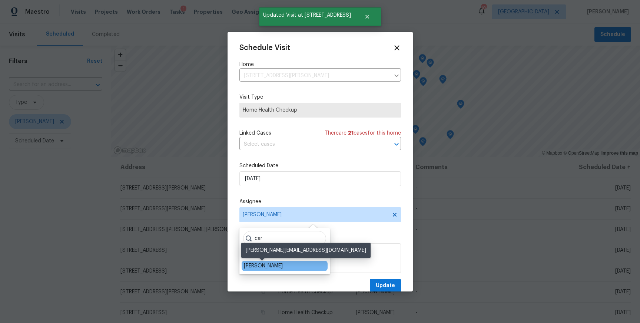
type input "car"
click at [256, 263] on div "[PERSON_NAME]" at bounding box center [263, 265] width 39 height 7
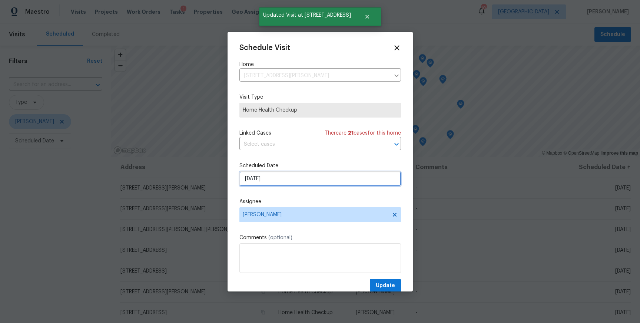
click at [272, 174] on input "[DATE]" at bounding box center [320, 178] width 162 height 15
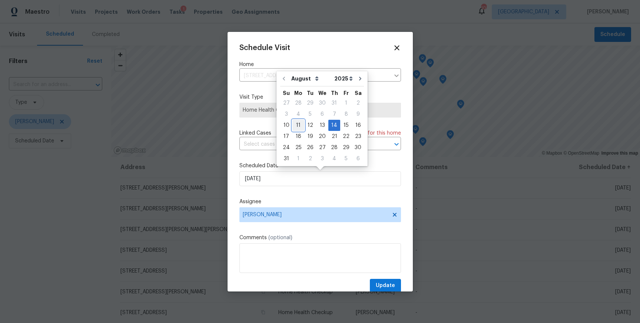
click at [297, 122] on div "11" at bounding box center [298, 125] width 12 height 10
type input "[DATE]"
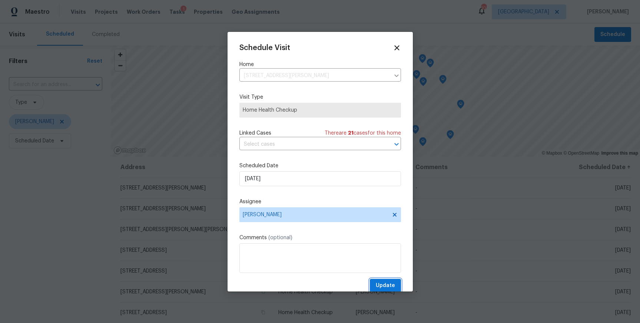
click at [375, 283] on button "Update" at bounding box center [385, 286] width 31 height 14
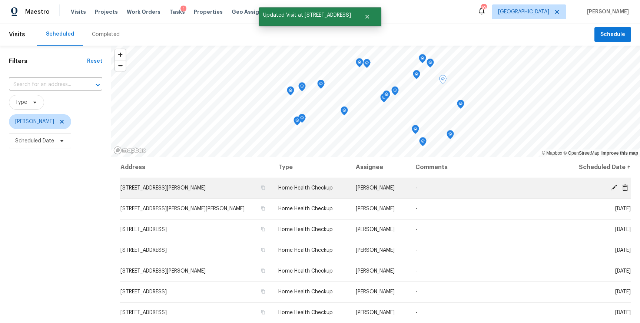
click at [615, 184] on icon at bounding box center [614, 187] width 7 height 7
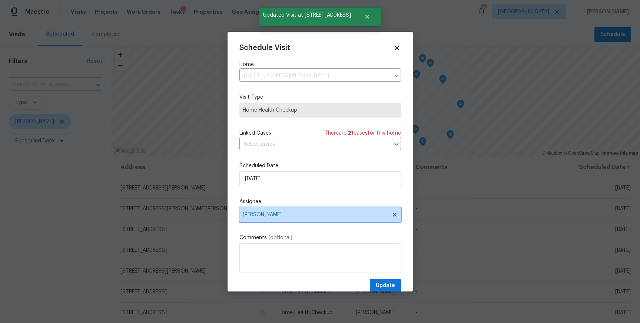
click at [294, 215] on span "[PERSON_NAME]" at bounding box center [315, 215] width 145 height 6
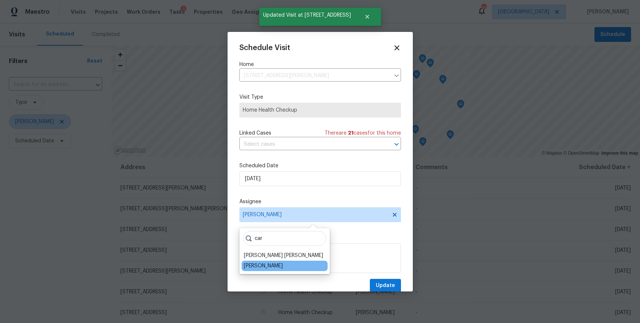
type input "car"
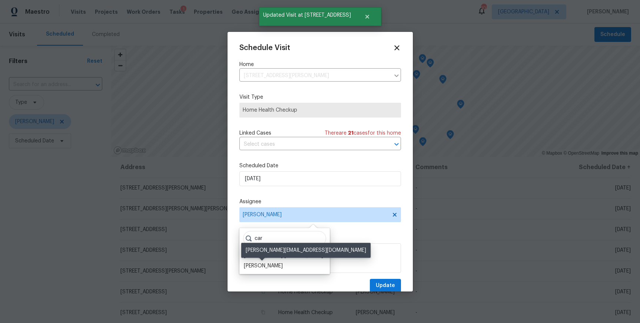
drag, startPoint x: 257, startPoint y: 265, endPoint x: 262, endPoint y: 260, distance: 6.3
click at [257, 265] on div "[PERSON_NAME]" at bounding box center [263, 265] width 39 height 7
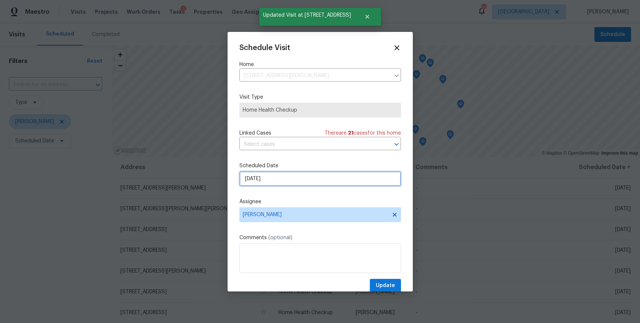
click at [271, 179] on input "[DATE]" at bounding box center [320, 178] width 162 height 15
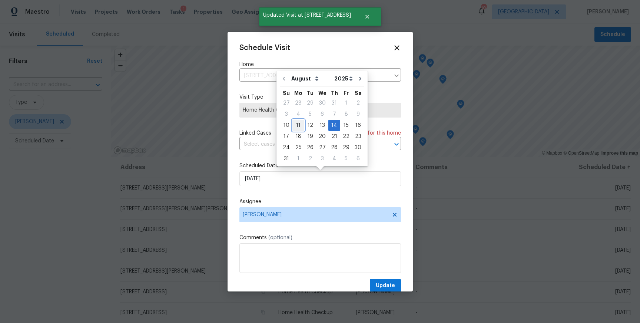
drag, startPoint x: 292, startPoint y: 125, endPoint x: 293, endPoint y: 131, distance: 6.1
click at [292, 125] on div "11" at bounding box center [298, 125] width 12 height 10
type input "[DATE]"
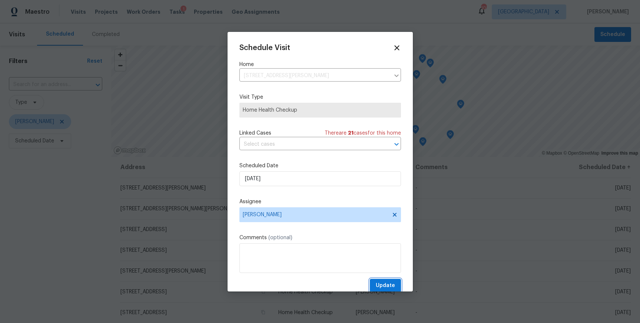
drag, startPoint x: 384, startPoint y: 286, endPoint x: 376, endPoint y: 288, distance: 8.4
click at [384, 286] on span "Update" at bounding box center [385, 285] width 19 height 9
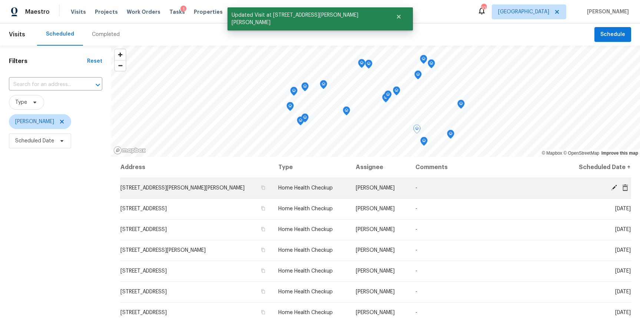
click at [611, 186] on icon at bounding box center [614, 187] width 7 height 7
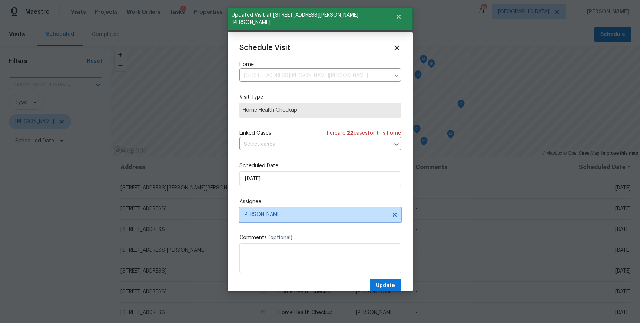
click at [278, 219] on span "[PERSON_NAME]" at bounding box center [320, 214] width 162 height 15
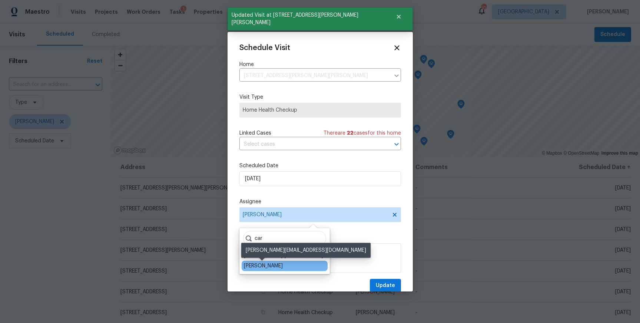
type input "car"
click at [261, 265] on div "[PERSON_NAME]" at bounding box center [263, 265] width 39 height 7
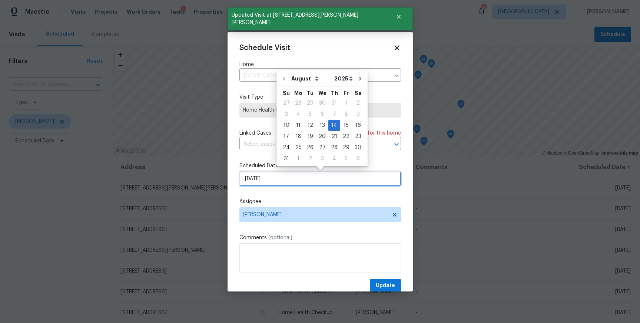
click at [271, 182] on input "[DATE]" at bounding box center [320, 178] width 162 height 15
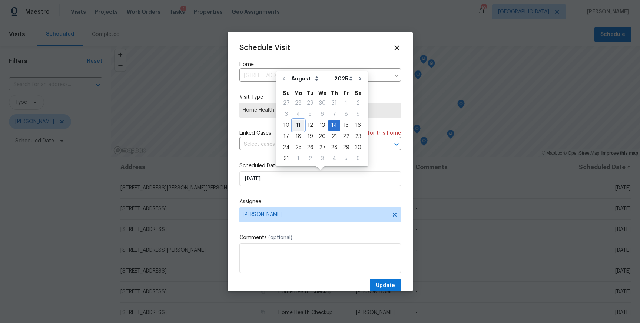
click at [295, 127] on div "11" at bounding box center [298, 125] width 12 height 10
type input "[DATE]"
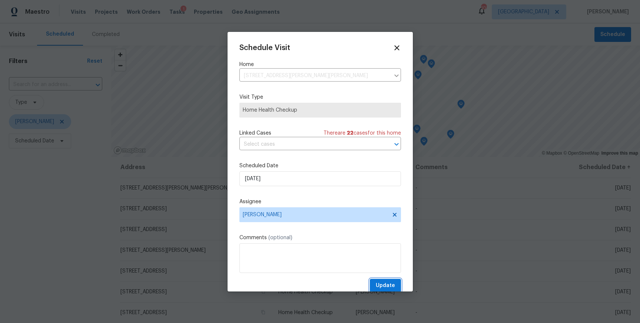
click at [378, 283] on span "Update" at bounding box center [385, 285] width 19 height 9
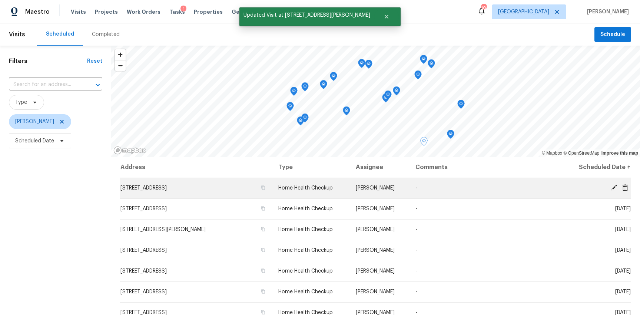
click at [612, 185] on icon at bounding box center [614, 187] width 7 height 7
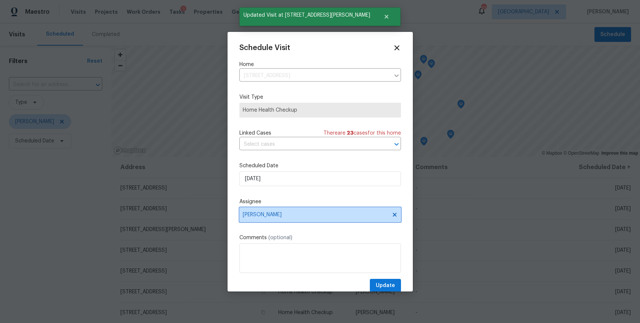
click at [300, 216] on span "[PERSON_NAME]" at bounding box center [315, 215] width 145 height 6
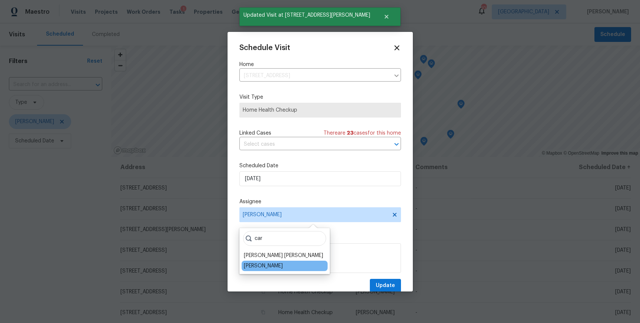
type input "car"
click at [281, 267] on div "[PERSON_NAME]" at bounding box center [285, 265] width 86 height 10
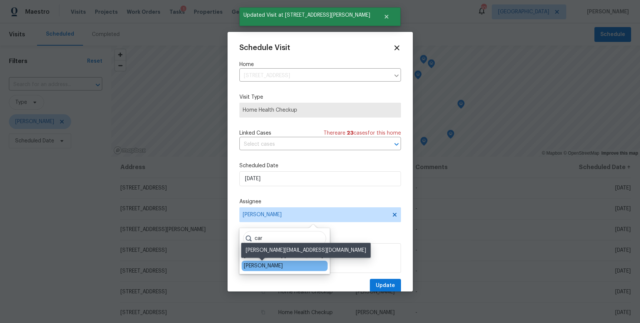
click at [268, 266] on div "[PERSON_NAME]" at bounding box center [263, 265] width 39 height 7
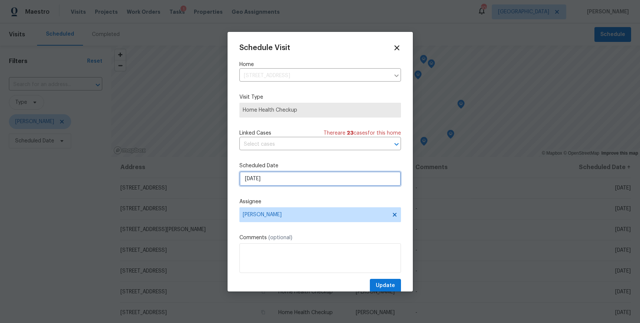
click at [286, 183] on input "[DATE]" at bounding box center [320, 178] width 162 height 15
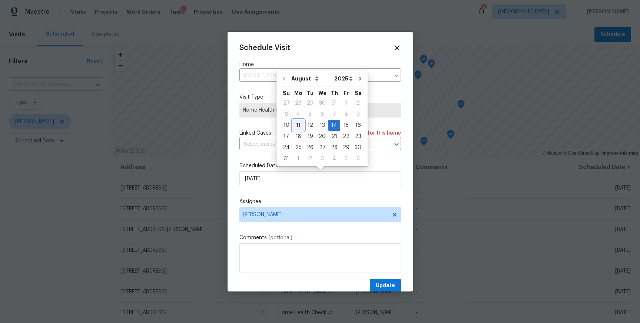
click at [297, 123] on div "11" at bounding box center [298, 125] width 12 height 10
type input "[DATE]"
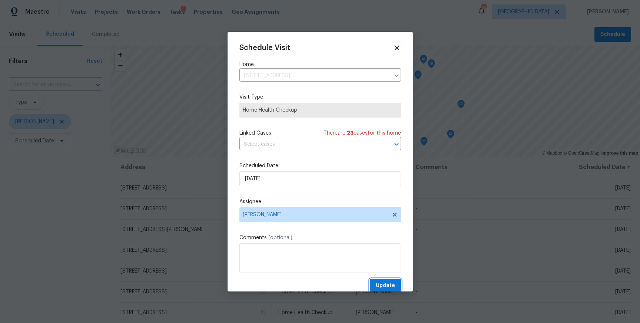
click at [380, 286] on span "Update" at bounding box center [385, 285] width 19 height 9
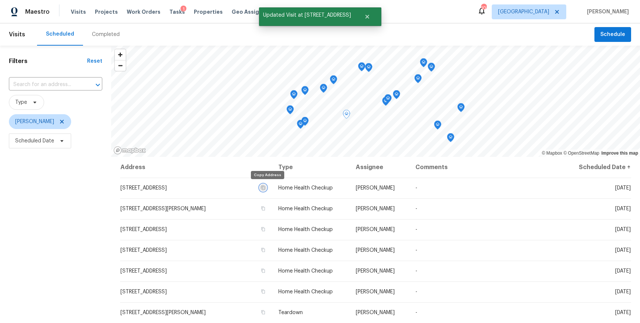
drag, startPoint x: 267, startPoint y: 187, endPoint x: 75, endPoint y: 191, distance: 192.3
click at [265, 187] on icon "button" at bounding box center [263, 187] width 4 height 4
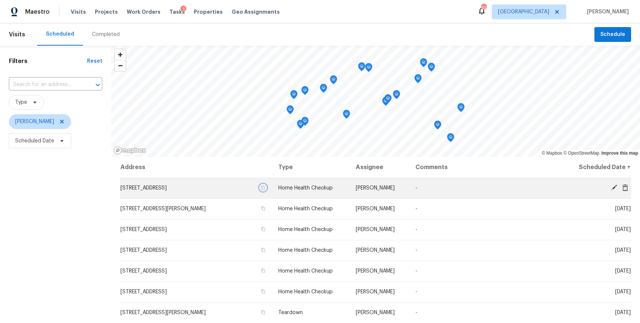
click at [265, 187] on icon "button" at bounding box center [263, 187] width 4 height 4
click at [612, 187] on icon at bounding box center [614, 187] width 7 height 7
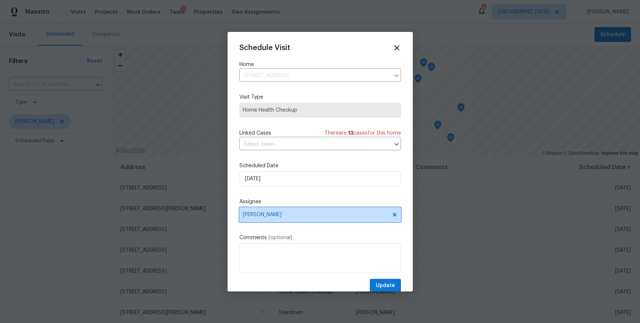
click at [288, 218] on span "[PERSON_NAME]" at bounding box center [320, 214] width 162 height 15
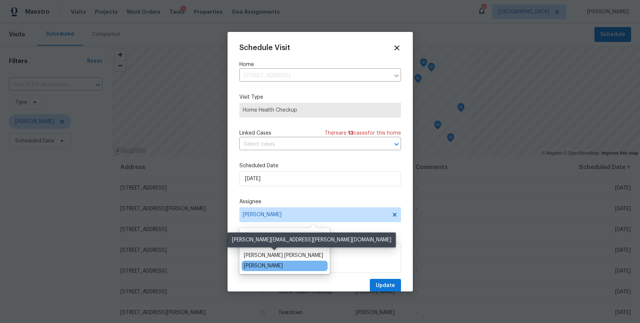
type input "car"
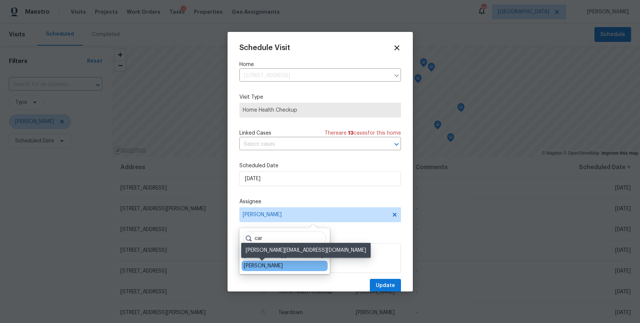
click at [264, 266] on div "[PERSON_NAME]" at bounding box center [263, 265] width 39 height 7
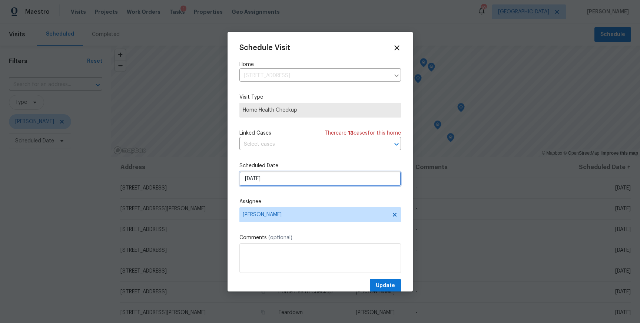
click at [273, 179] on input "[DATE]" at bounding box center [320, 178] width 162 height 15
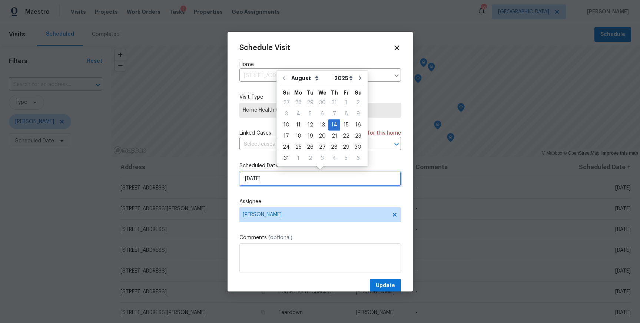
scroll to position [0, 0]
click at [296, 126] on div "11" at bounding box center [298, 125] width 12 height 10
type input "[DATE]"
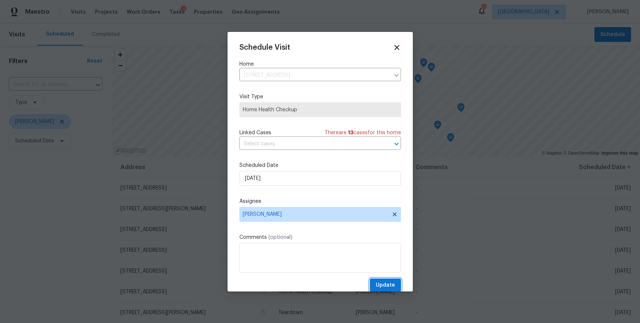
click at [378, 283] on span "Update" at bounding box center [385, 284] width 19 height 9
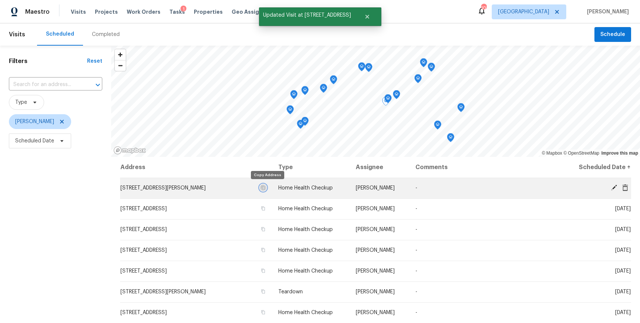
click at [265, 186] on icon "button" at bounding box center [263, 188] width 4 height 4
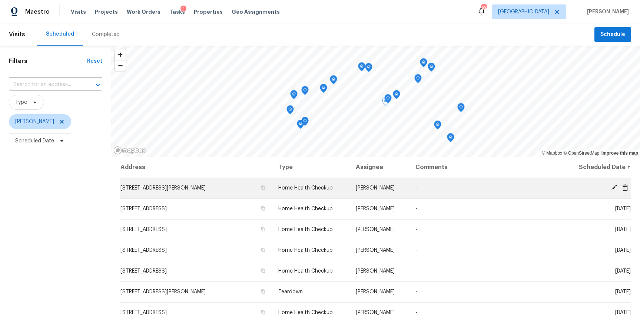
click at [611, 186] on icon at bounding box center [614, 187] width 7 height 7
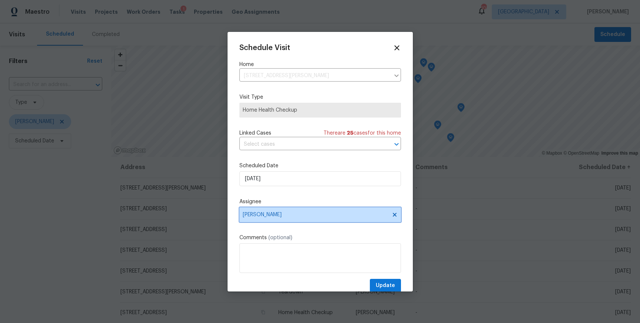
click at [274, 220] on span "[PERSON_NAME]" at bounding box center [320, 214] width 162 height 15
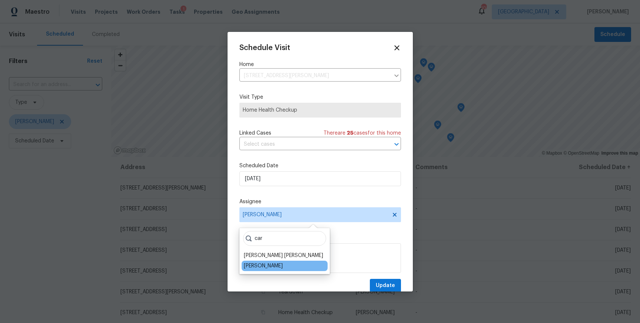
type input "car"
click at [257, 270] on div "[PERSON_NAME]" at bounding box center [285, 265] width 86 height 10
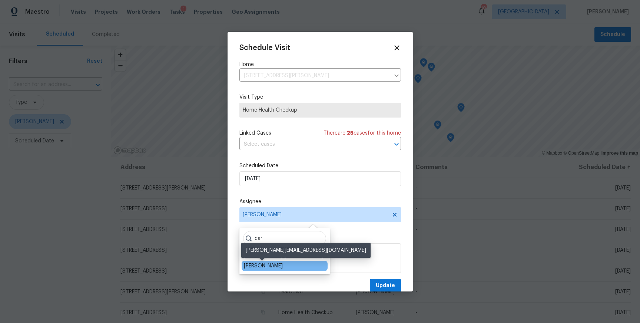
click at [257, 268] on div "[PERSON_NAME]" at bounding box center [263, 265] width 39 height 7
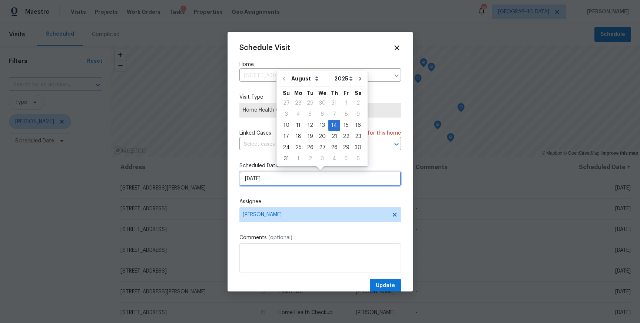
click at [265, 181] on input "[DATE]" at bounding box center [320, 178] width 162 height 15
click at [297, 122] on div "11" at bounding box center [298, 125] width 12 height 10
type input "[DATE]"
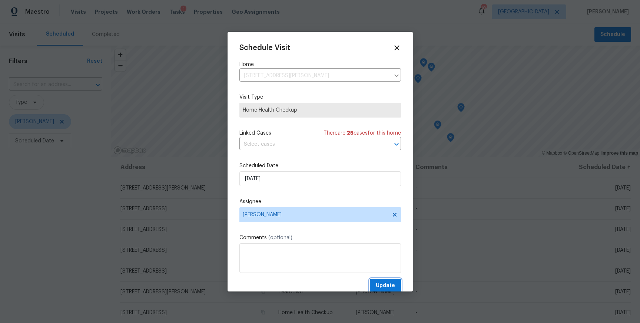
click at [379, 285] on span "Update" at bounding box center [385, 285] width 19 height 9
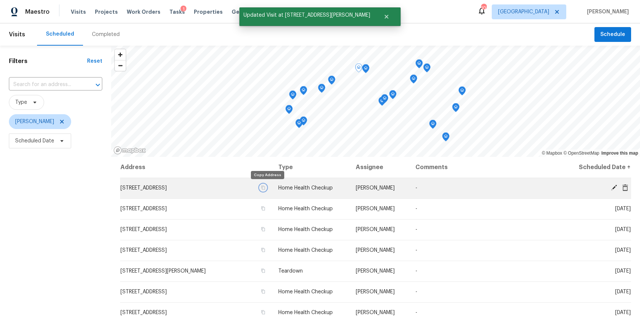
click at [265, 186] on icon "button" at bounding box center [263, 188] width 4 height 4
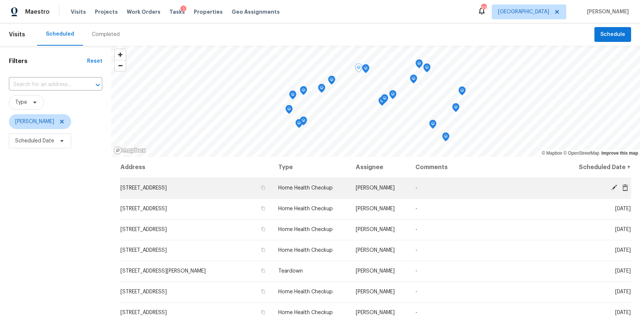
click at [611, 187] on icon at bounding box center [614, 187] width 7 height 7
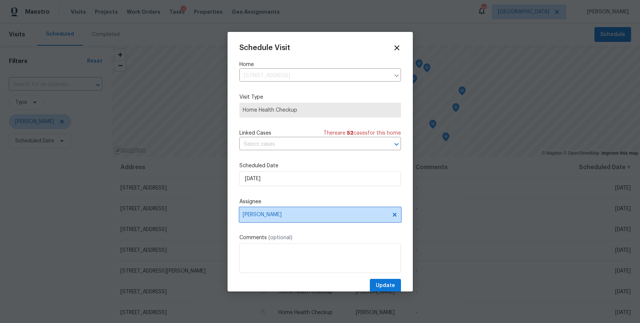
click at [282, 215] on span "[PERSON_NAME]" at bounding box center [315, 215] width 145 height 6
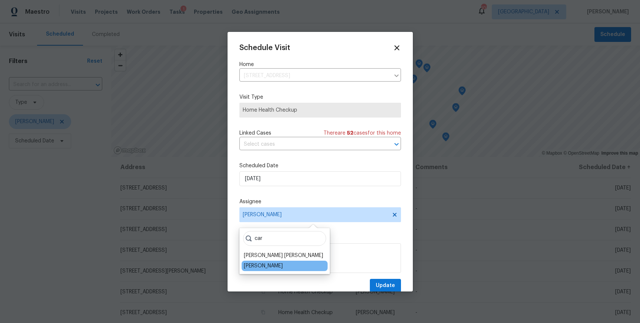
type input "car"
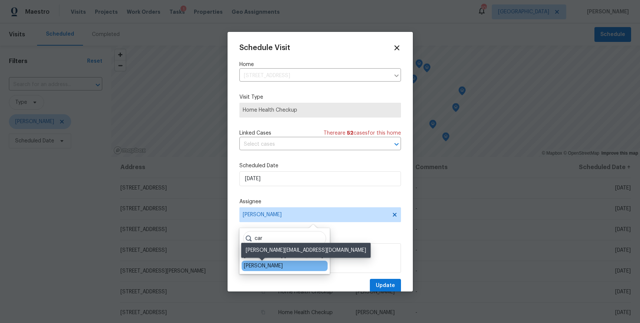
click at [269, 262] on div "[PERSON_NAME]" at bounding box center [263, 265] width 39 height 7
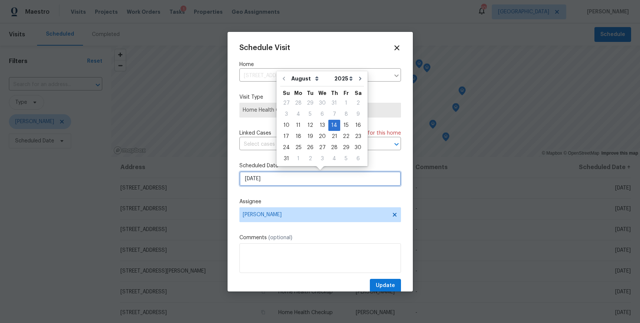
click at [277, 183] on input "[DATE]" at bounding box center [320, 178] width 162 height 15
click at [300, 124] on div "11" at bounding box center [298, 125] width 12 height 10
type input "[DATE]"
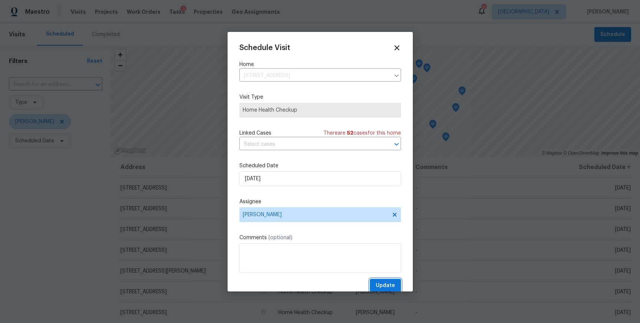
click at [380, 288] on span "Update" at bounding box center [385, 285] width 19 height 9
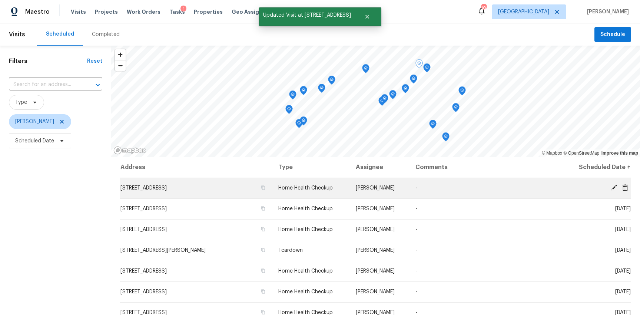
click at [611, 186] on icon at bounding box center [614, 187] width 7 height 7
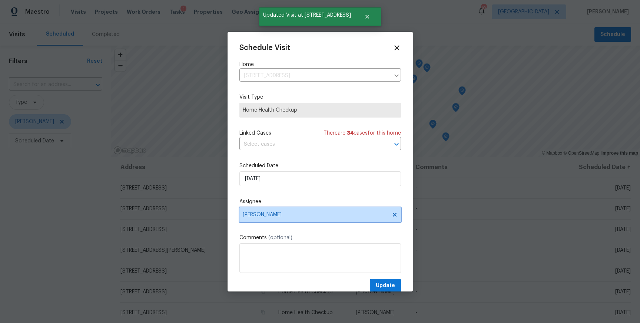
click at [257, 218] on span "[PERSON_NAME]" at bounding box center [320, 214] width 162 height 15
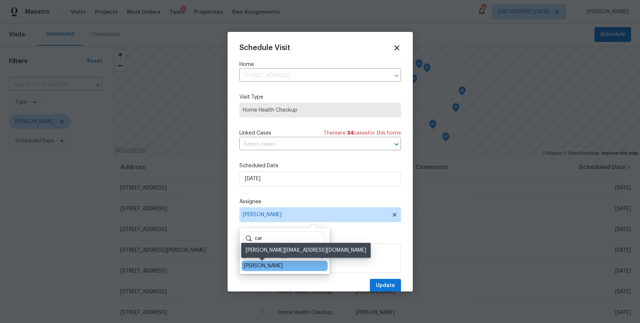
type input "car"
click at [252, 264] on div "[PERSON_NAME]" at bounding box center [263, 265] width 39 height 7
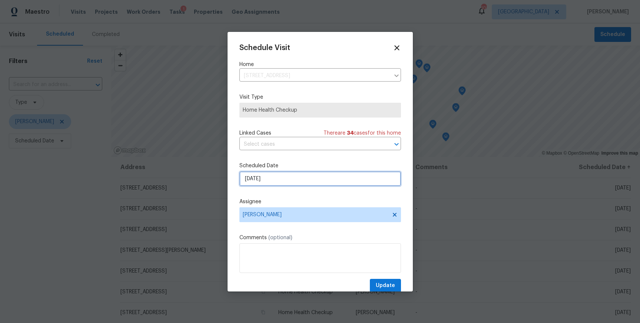
click at [259, 180] on input "[DATE]" at bounding box center [320, 178] width 162 height 15
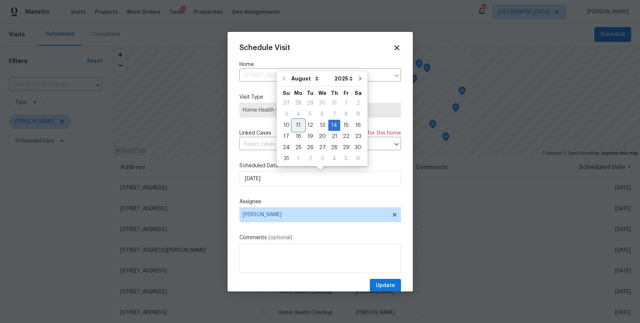
click at [295, 127] on div "11" at bounding box center [298, 125] width 12 height 10
type input "[DATE]"
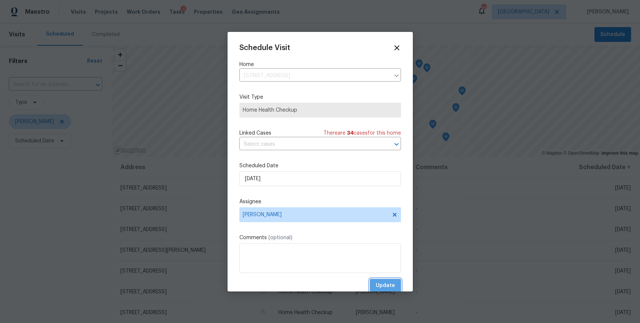
click at [386, 285] on span "Update" at bounding box center [385, 285] width 19 height 9
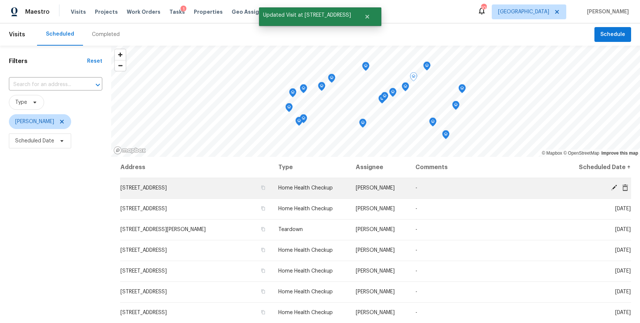
click at [613, 186] on icon at bounding box center [614, 187] width 7 height 7
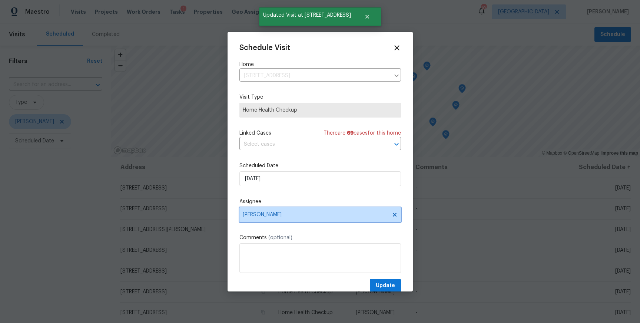
click at [278, 213] on span "[PERSON_NAME]" at bounding box center [315, 215] width 145 height 6
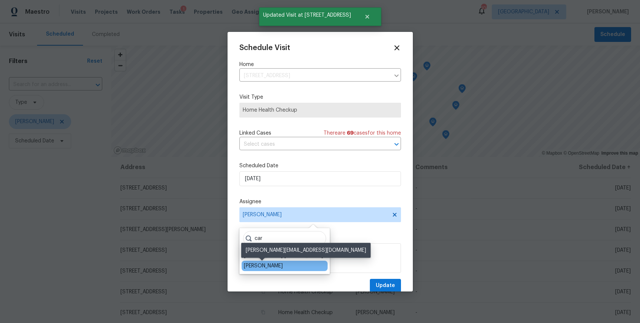
type input "car"
click at [259, 264] on div "[PERSON_NAME]" at bounding box center [263, 265] width 39 height 7
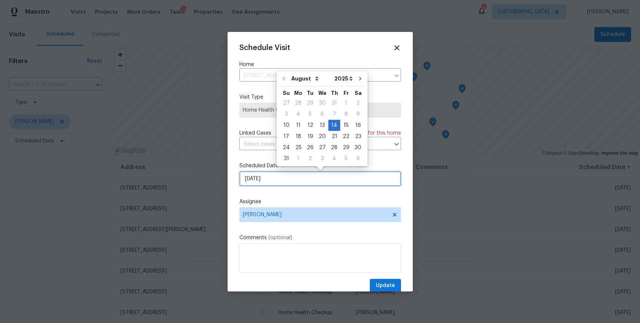
click at [272, 175] on input "[DATE]" at bounding box center [320, 178] width 162 height 15
click at [296, 127] on div "11" at bounding box center [298, 125] width 12 height 10
type input "[DATE]"
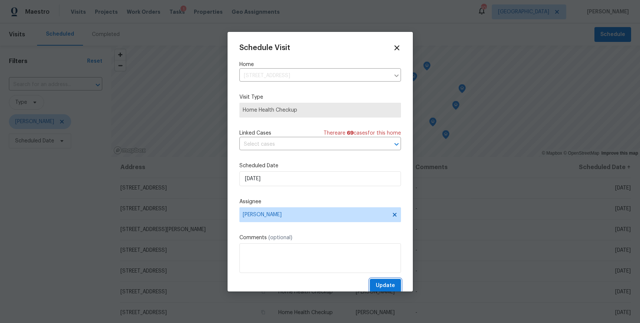
drag, startPoint x: 384, startPoint y: 283, endPoint x: 368, endPoint y: 282, distance: 15.6
click at [384, 283] on span "Update" at bounding box center [385, 285] width 19 height 9
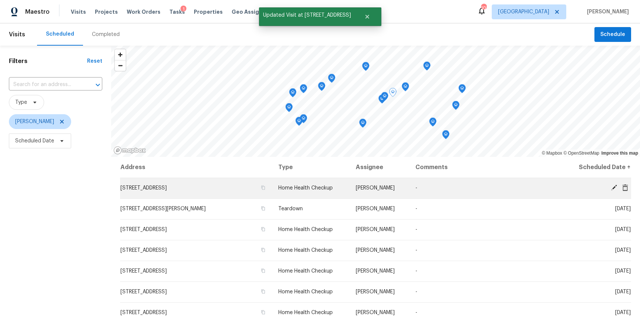
click at [611, 185] on icon at bounding box center [614, 187] width 7 height 7
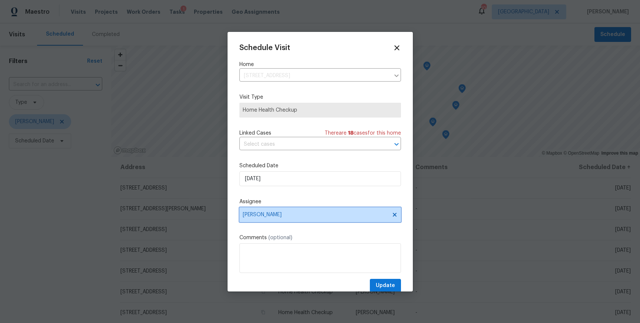
click at [286, 214] on span "[PERSON_NAME]" at bounding box center [315, 215] width 145 height 6
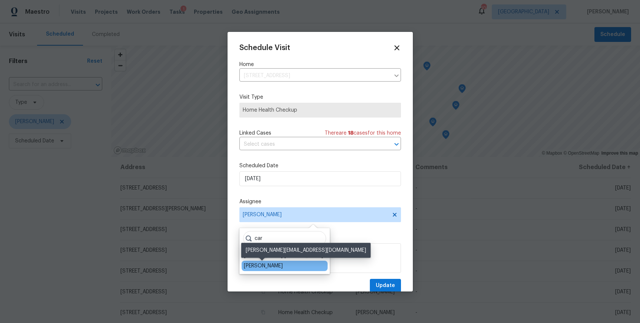
type input "car"
click at [256, 264] on div "[PERSON_NAME]" at bounding box center [263, 265] width 39 height 7
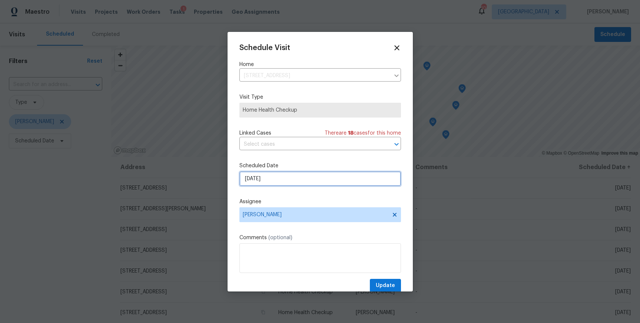
click at [264, 184] on input "[DATE]" at bounding box center [320, 178] width 162 height 15
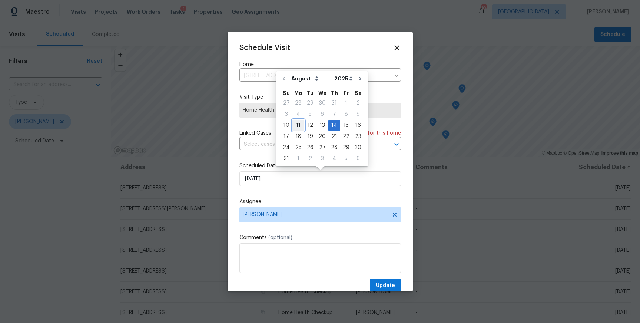
click at [298, 122] on div "11" at bounding box center [298, 125] width 12 height 10
type input "[DATE]"
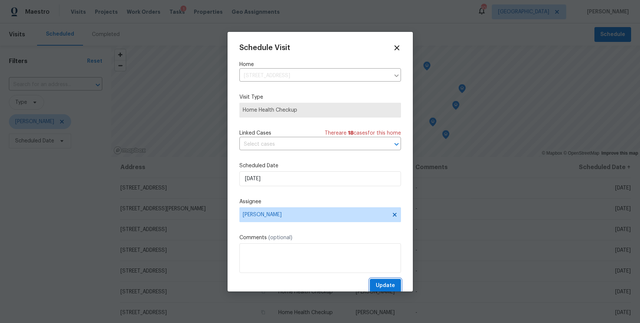
click at [375, 282] on button "Update" at bounding box center [385, 286] width 31 height 14
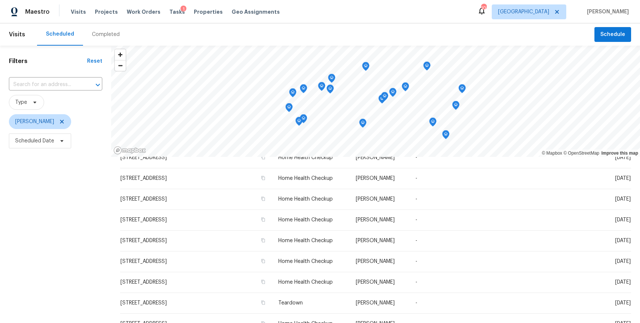
scroll to position [0, 0]
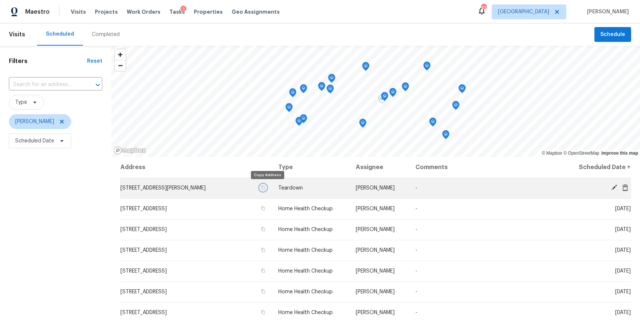
click at [265, 186] on icon "button" at bounding box center [263, 188] width 4 height 4
click at [609, 185] on span at bounding box center [613, 187] width 11 height 7
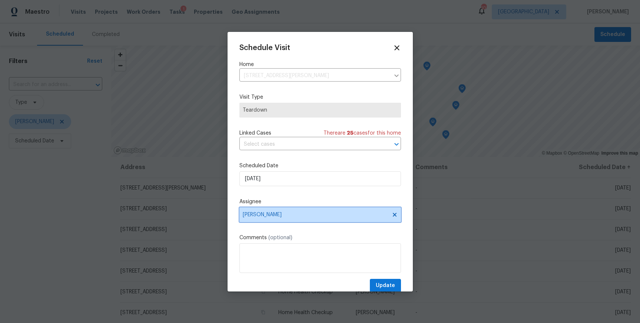
click at [315, 218] on span "[PERSON_NAME]" at bounding box center [320, 214] width 162 height 15
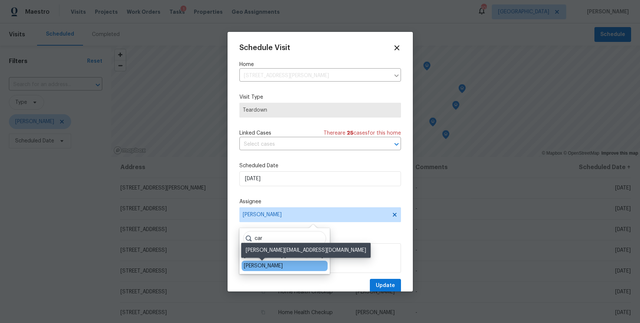
type input "car"
click at [263, 263] on div "[PERSON_NAME]" at bounding box center [263, 265] width 39 height 7
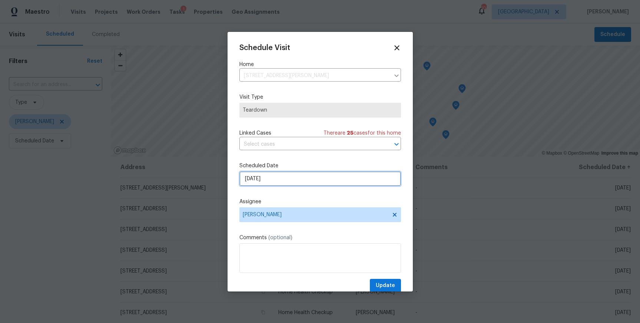
click at [272, 178] on input "[DATE]" at bounding box center [320, 178] width 162 height 15
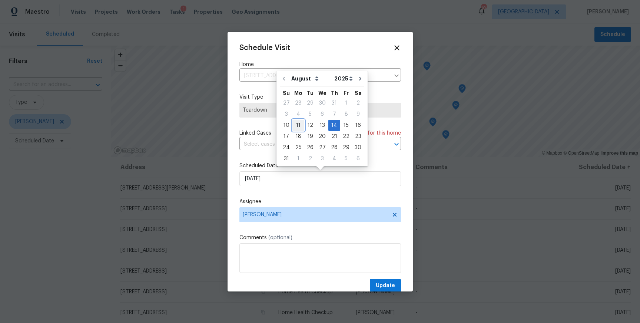
click at [296, 123] on div "11" at bounding box center [298, 125] width 12 height 10
type input "[DATE]"
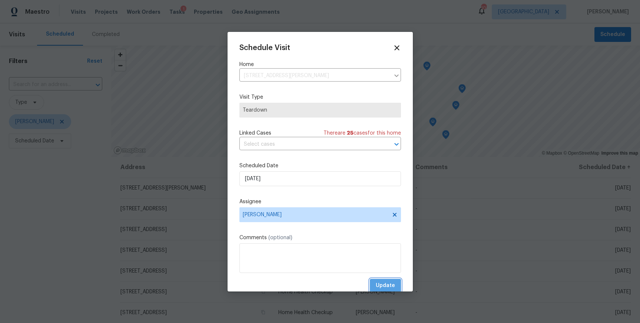
click at [383, 286] on span "Update" at bounding box center [385, 285] width 19 height 9
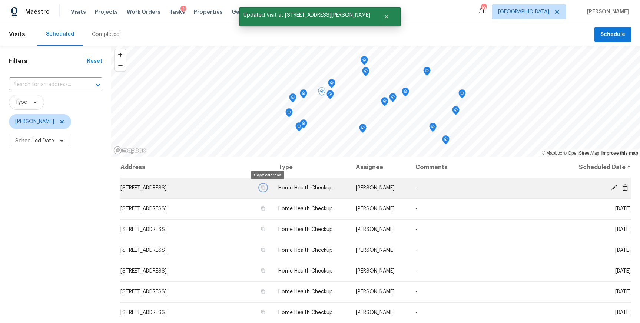
click at [266, 185] on button "button" at bounding box center [263, 187] width 7 height 7
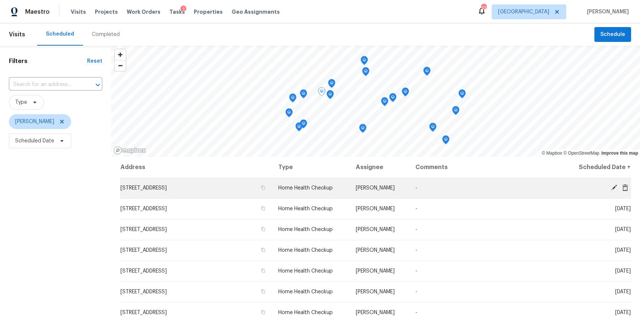
click at [611, 190] on icon at bounding box center [614, 187] width 6 height 6
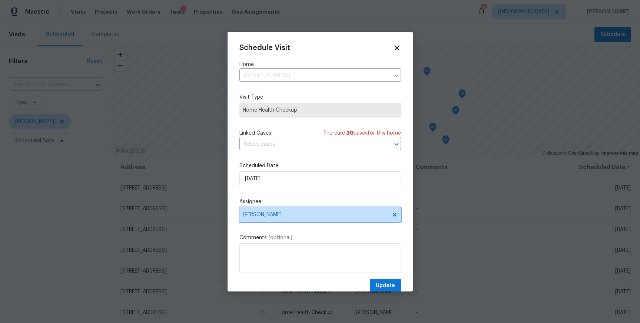
click at [290, 217] on span "[PERSON_NAME]" at bounding box center [315, 215] width 145 height 6
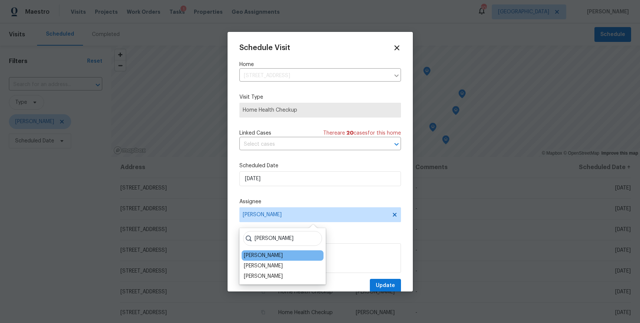
type input "tim"
click at [273, 257] on div "[PERSON_NAME]" at bounding box center [263, 255] width 39 height 7
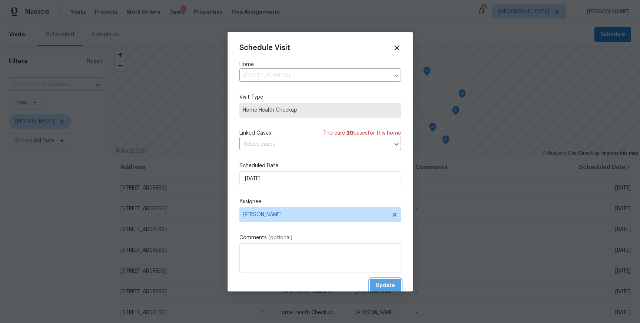
click at [385, 288] on span "Update" at bounding box center [385, 285] width 19 height 9
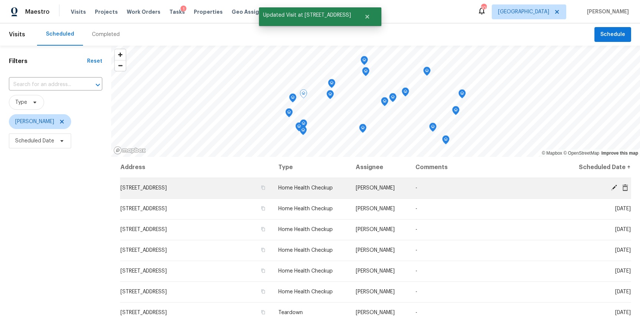
click at [609, 188] on span at bounding box center [613, 187] width 11 height 7
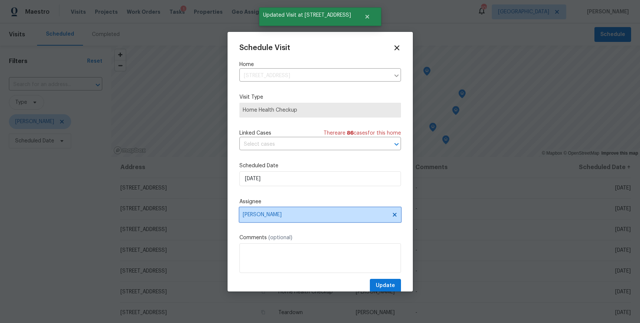
click at [259, 218] on span "[PERSON_NAME]" at bounding box center [320, 214] width 162 height 15
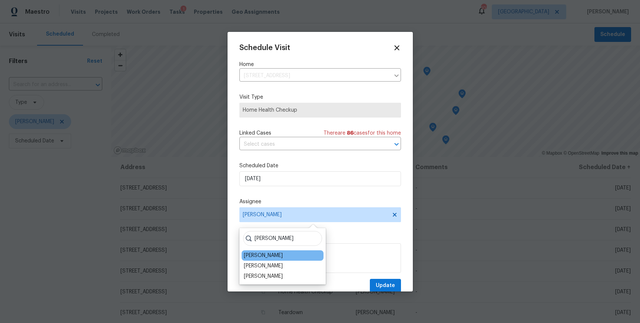
type input "tim"
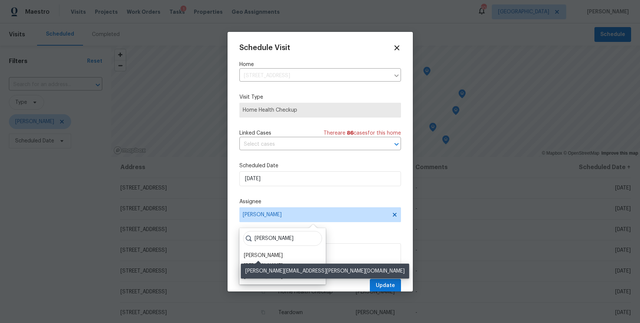
drag, startPoint x: 255, startPoint y: 252, endPoint x: 270, endPoint y: 254, distance: 15.0
click at [255, 252] on div "[PERSON_NAME]" at bounding box center [263, 255] width 39 height 7
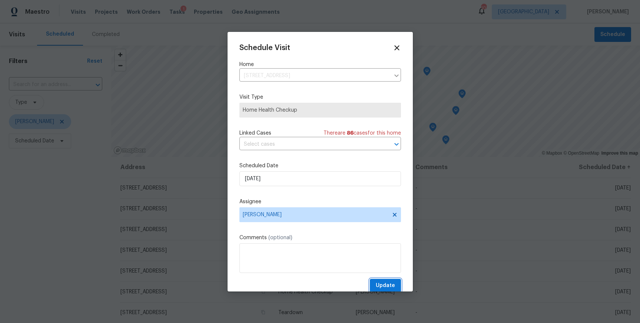
drag, startPoint x: 386, startPoint y: 284, endPoint x: 376, endPoint y: 283, distance: 9.3
click at [386, 284] on span "Update" at bounding box center [385, 285] width 19 height 9
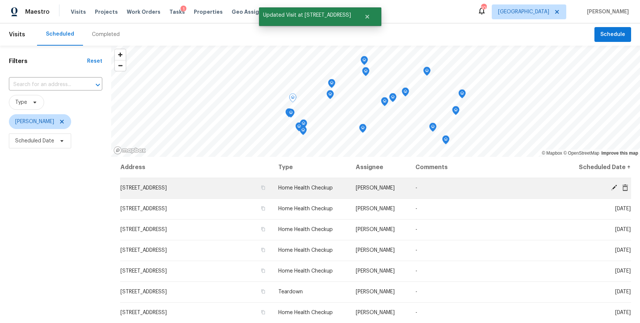
click at [612, 188] on icon at bounding box center [614, 187] width 6 height 6
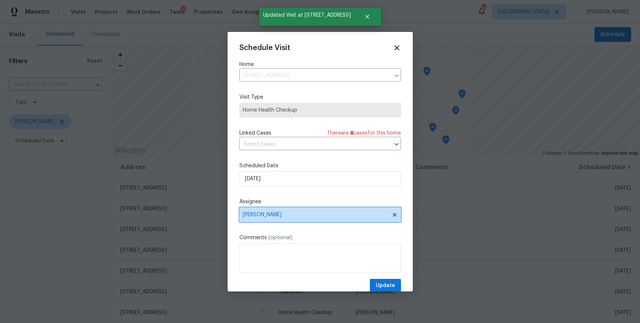
click at [295, 214] on span "[PERSON_NAME]" at bounding box center [315, 215] width 145 height 6
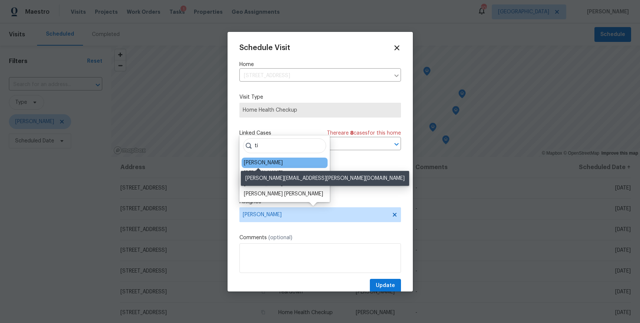
type input "ti"
click at [266, 165] on div "[PERSON_NAME]" at bounding box center [263, 162] width 39 height 7
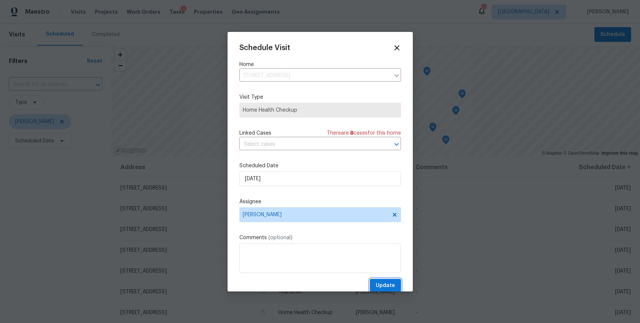
click at [389, 284] on span "Update" at bounding box center [385, 285] width 19 height 9
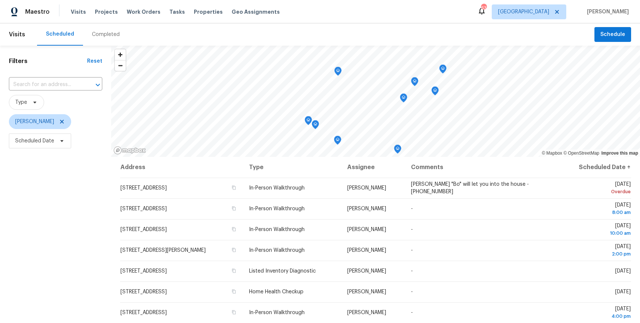
scroll to position [92, 0]
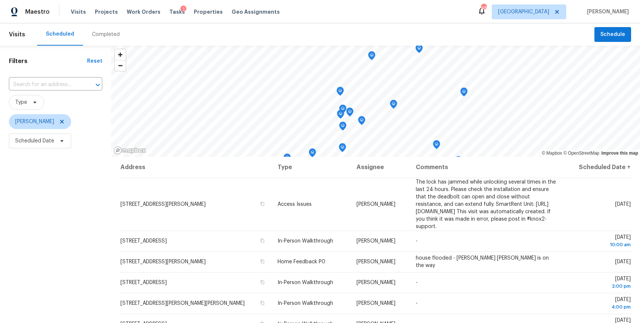
scroll to position [92, 0]
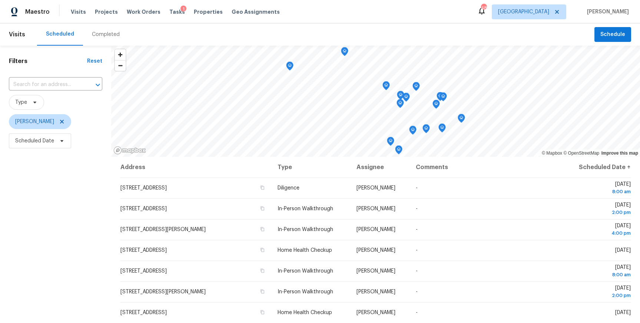
scroll to position [92, 0]
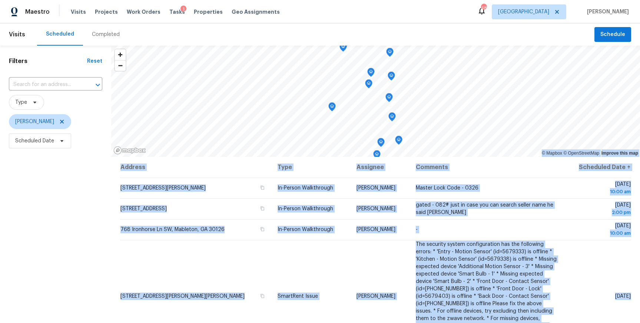
scroll to position [284, 0]
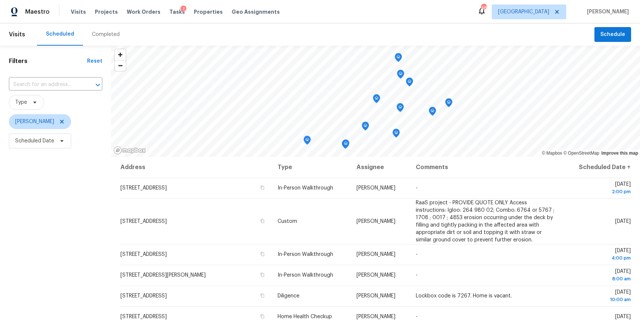
scroll to position [71, 0]
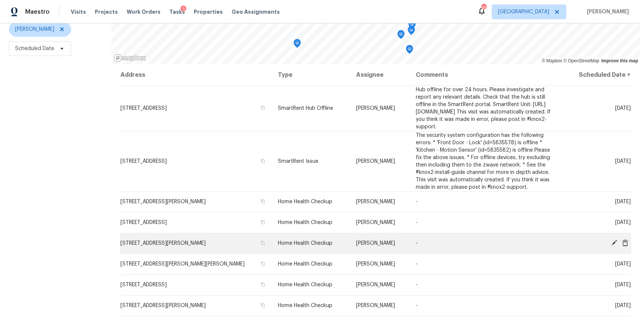
scroll to position [262, 0]
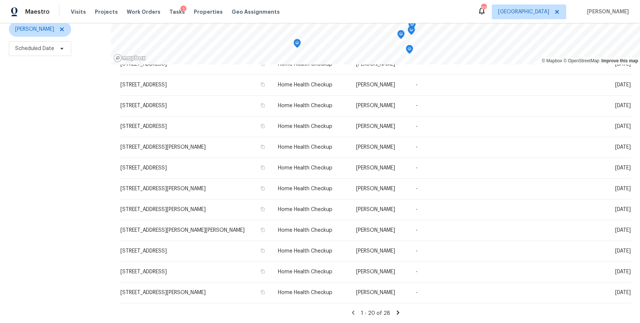
click at [397, 310] on icon at bounding box center [398, 312] width 7 height 7
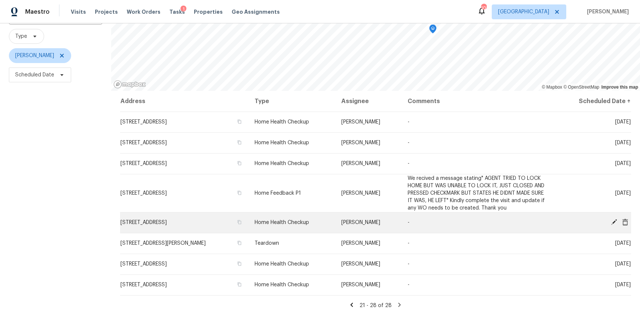
scroll to position [92, 0]
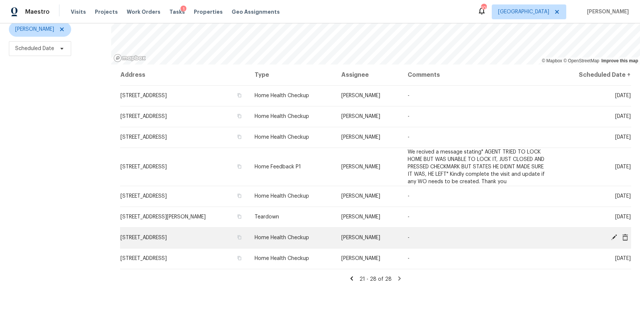
click at [611, 235] on icon at bounding box center [614, 237] width 7 height 7
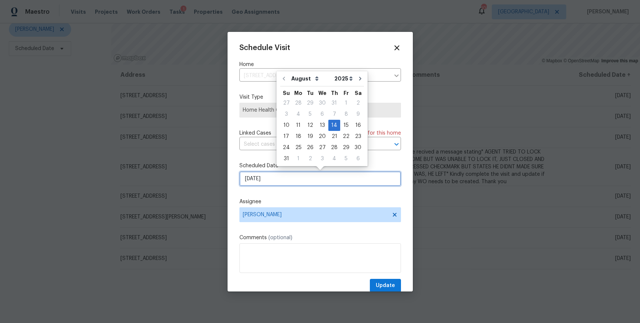
click at [266, 180] on input "[DATE]" at bounding box center [320, 178] width 162 height 15
click at [295, 125] on div "11" at bounding box center [298, 125] width 12 height 10
type input "[DATE]"
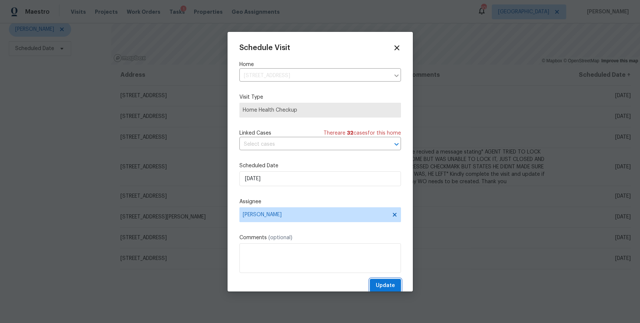
click at [389, 282] on span "Update" at bounding box center [385, 285] width 19 height 9
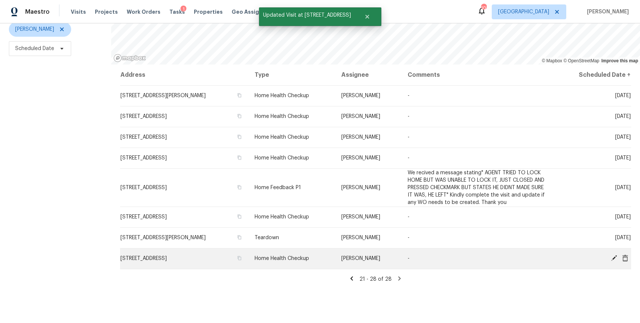
click at [615, 256] on icon at bounding box center [614, 258] width 6 height 6
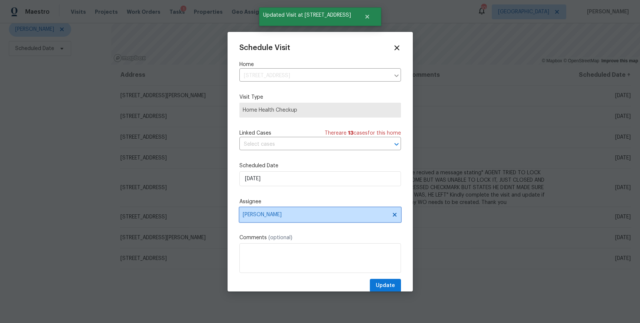
click at [271, 216] on span "[PERSON_NAME]" at bounding box center [315, 215] width 145 height 6
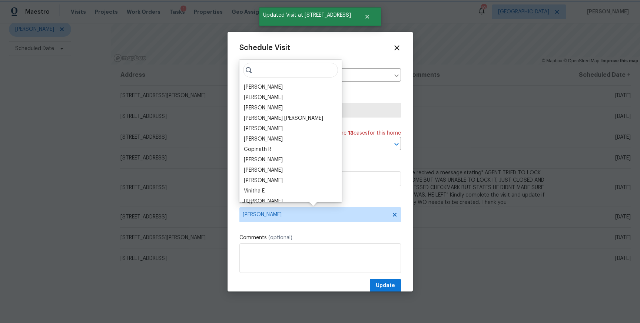
drag, startPoint x: 348, startPoint y: 197, endPoint x: 293, endPoint y: 183, distance: 57.3
click at [348, 197] on div "Schedule Visit Home [STREET_ADDRESS] ​ Visit Type Home Health Checkup Linked Ca…" at bounding box center [320, 168] width 162 height 249
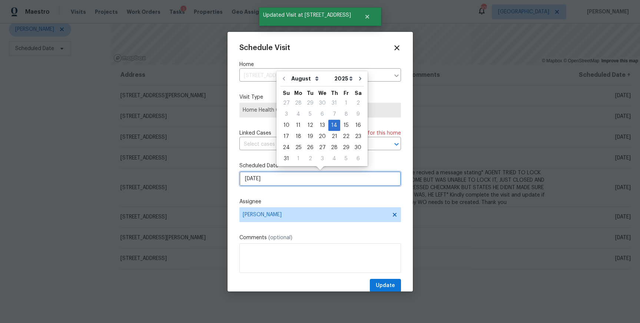
click at [285, 182] on input "[DATE]" at bounding box center [320, 178] width 162 height 15
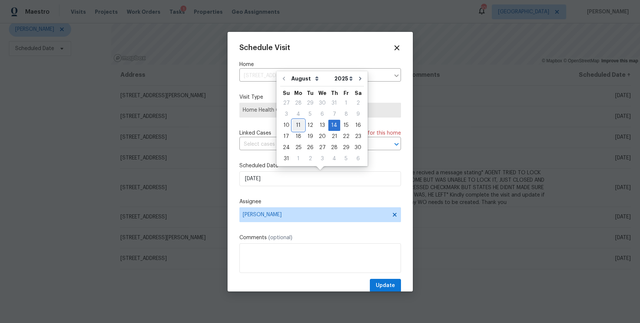
click at [296, 126] on div "11" at bounding box center [298, 125] width 12 height 10
type input "[DATE]"
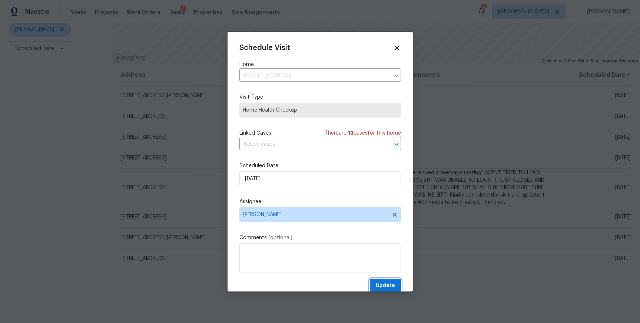
click at [378, 283] on span "Update" at bounding box center [385, 285] width 19 height 9
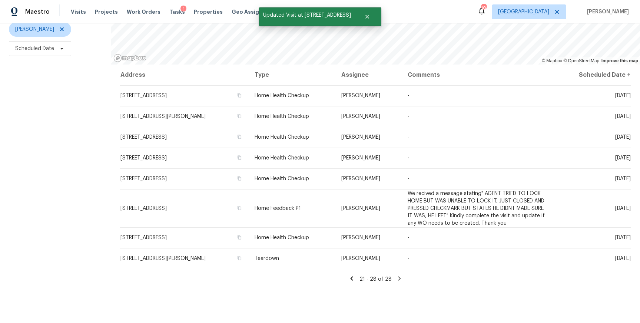
click at [67, 184] on div "Filters Reset ​ Type [PERSON_NAME] Childs Scheduled Date" at bounding box center [55, 137] width 111 height 369
